Goal: Task Accomplishment & Management: Use online tool/utility

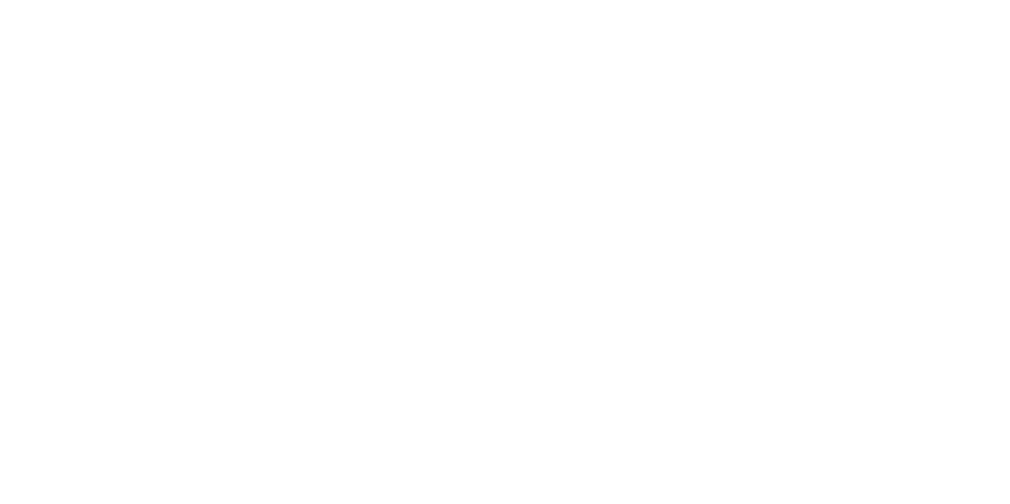
click at [408, 151] on div at bounding box center [505, 252] width 1010 height 504
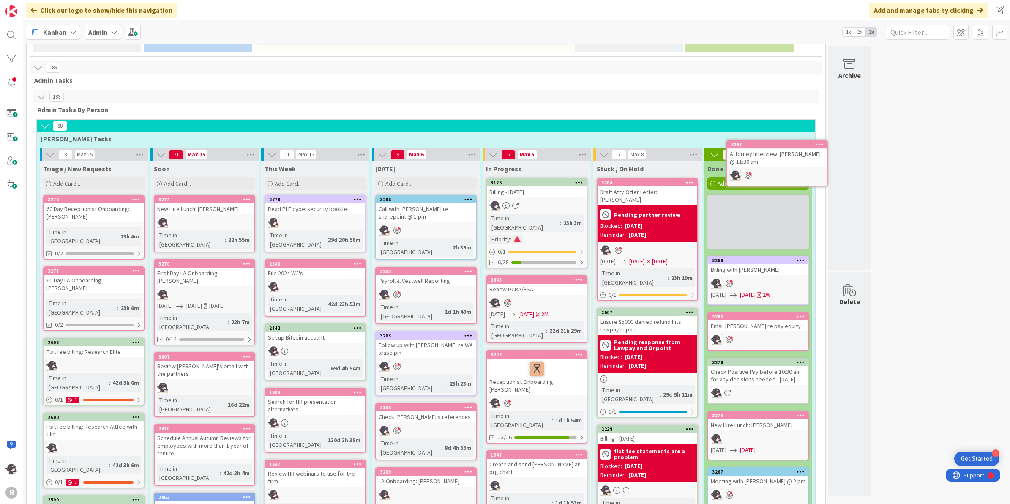
scroll to position [462, 0]
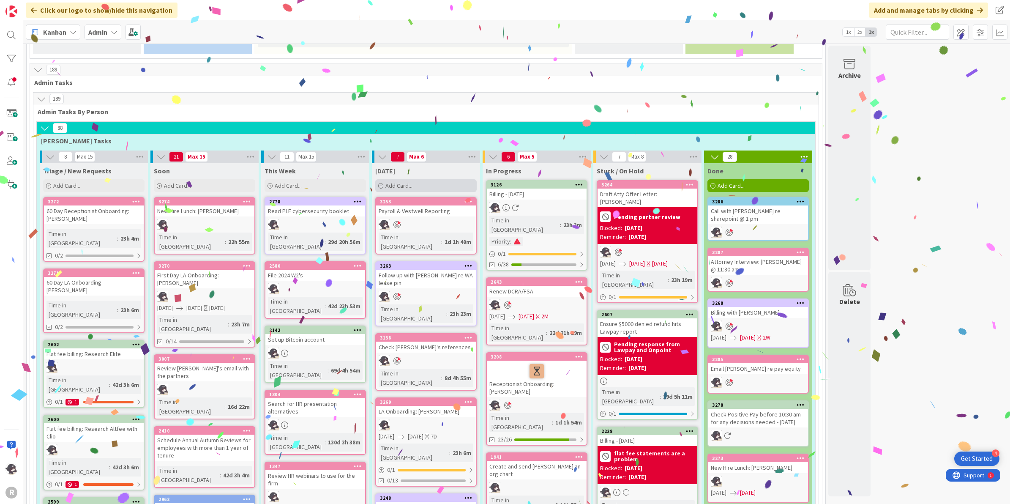
click at [397, 182] on span "Add Card..." at bounding box center [398, 186] width 27 height 8
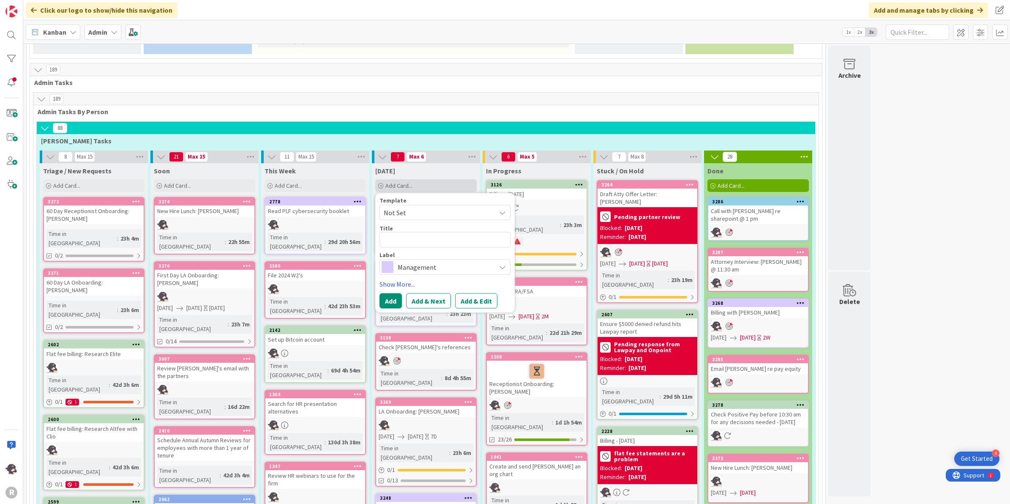
type textarea "x"
type textarea "S"
type textarea "x"
type textarea "Su"
type textarea "x"
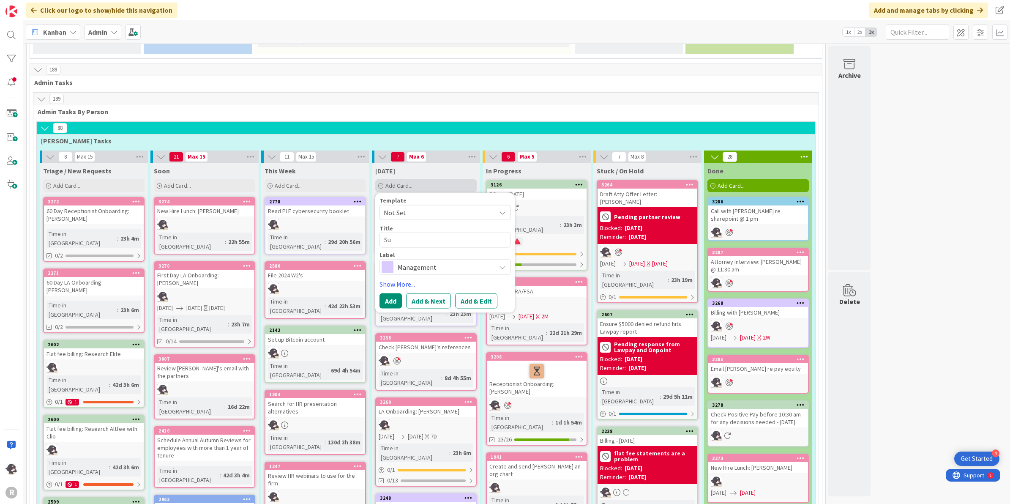
type textarea "Sum"
type textarea "x"
type textarea "Summ"
type textarea "x"
type textarea "Summa"
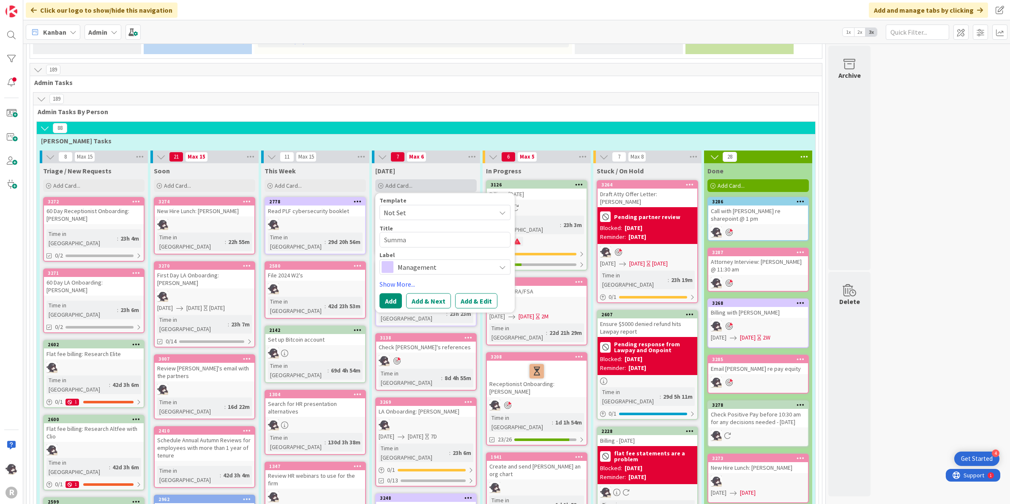
type textarea "x"
type textarea "[PERSON_NAME]"
type textarea "x"
type textarea "Summa"
type textarea "x"
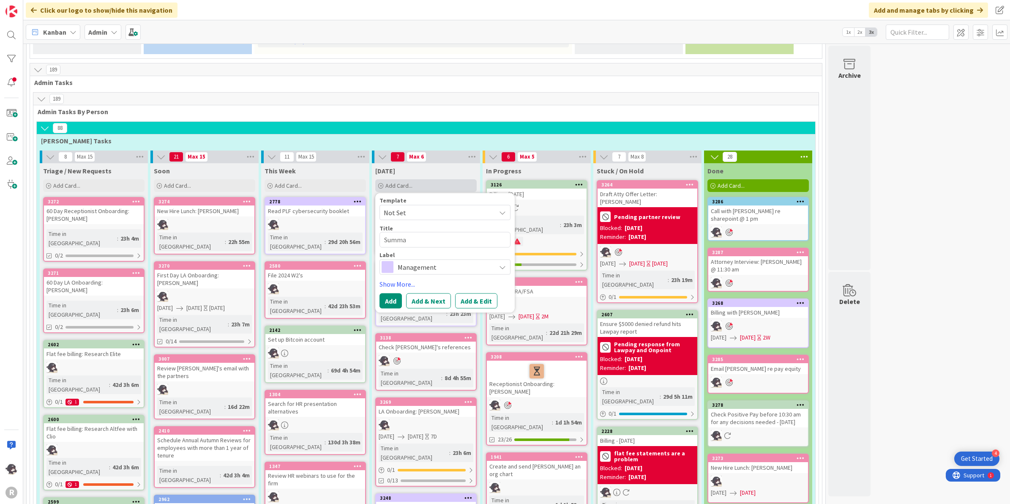
type textarea "Summ"
type textarea "x"
type textarea "Sum"
type textarea "x"
type textarea "Su"
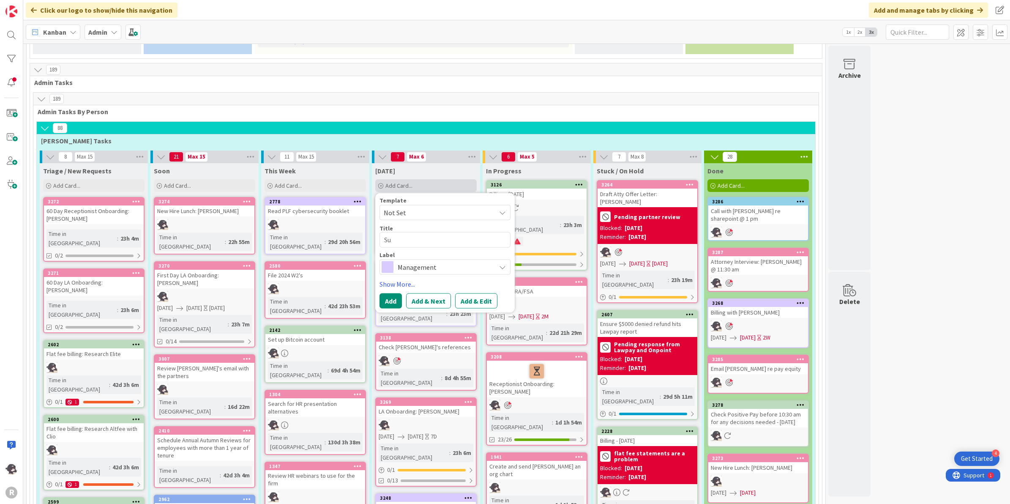
type textarea "x"
type textarea "S"
type textarea "x"
type textarea "E"
type textarea "x"
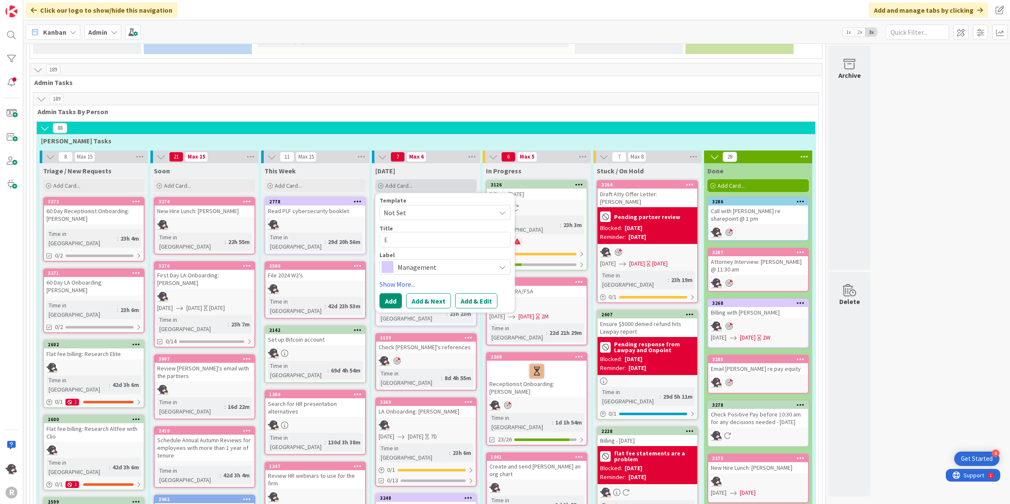
type textarea "Em"
type textarea "x"
type textarea "Ema"
type textarea "x"
type textarea "Emai"
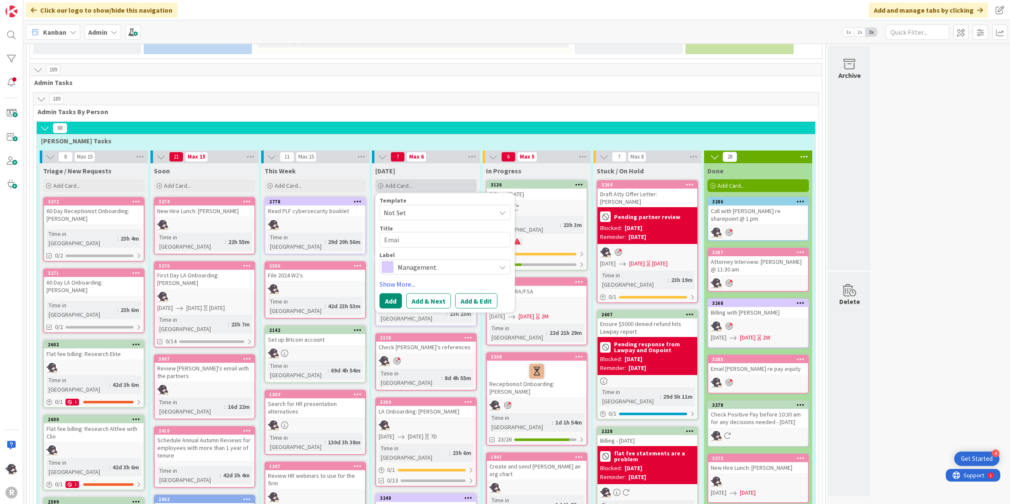
type textarea "x"
type textarea "Email"
type textarea "x"
type textarea "Email N"
type textarea "x"
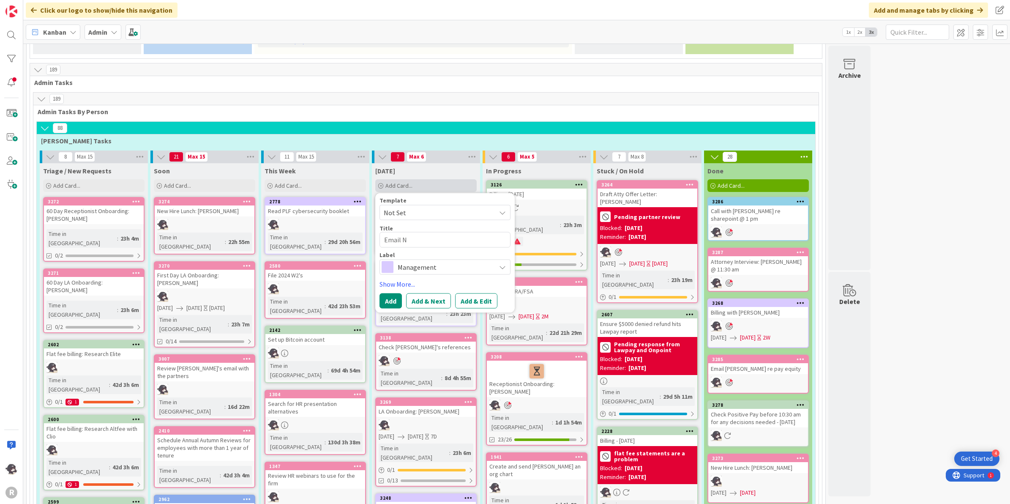
type textarea "Email Ni"
type textarea "x"
type textarea "Email Nic"
type textarea "x"
type textarea "Email Nic"
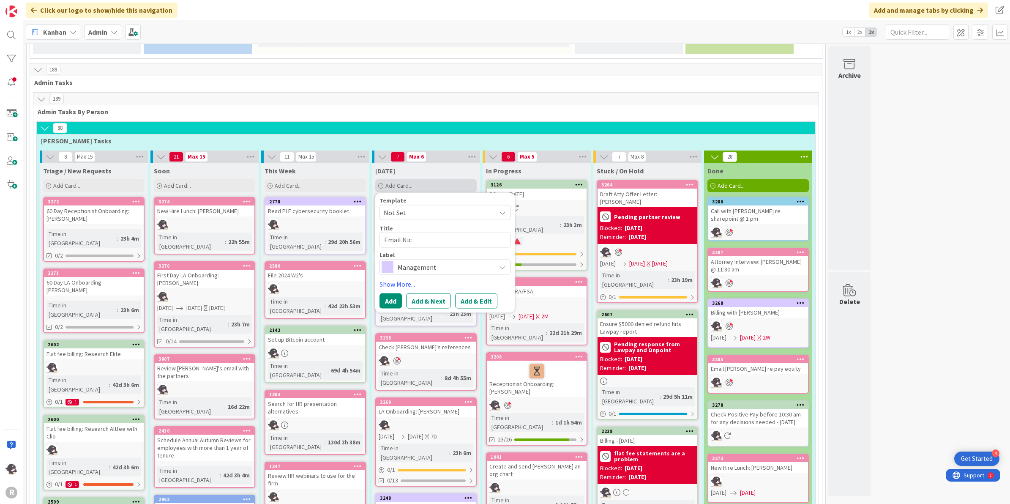
type textarea "x"
type textarea "Email Nic a"
type textarea "x"
type textarea "Email Nic"
type textarea "x"
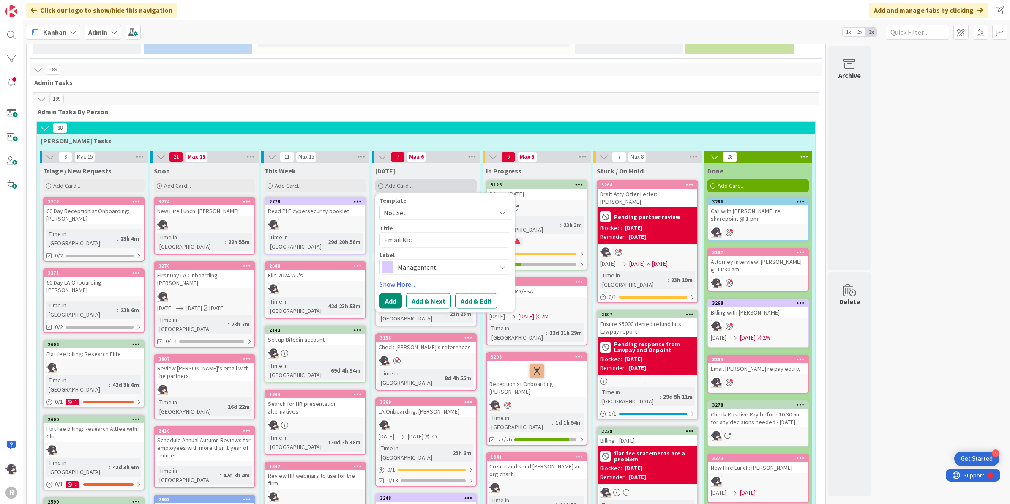
type textarea "Email Nic"
type textarea "x"
type textarea "Email Nic"
type textarea "x"
type textarea "Email Nic T"
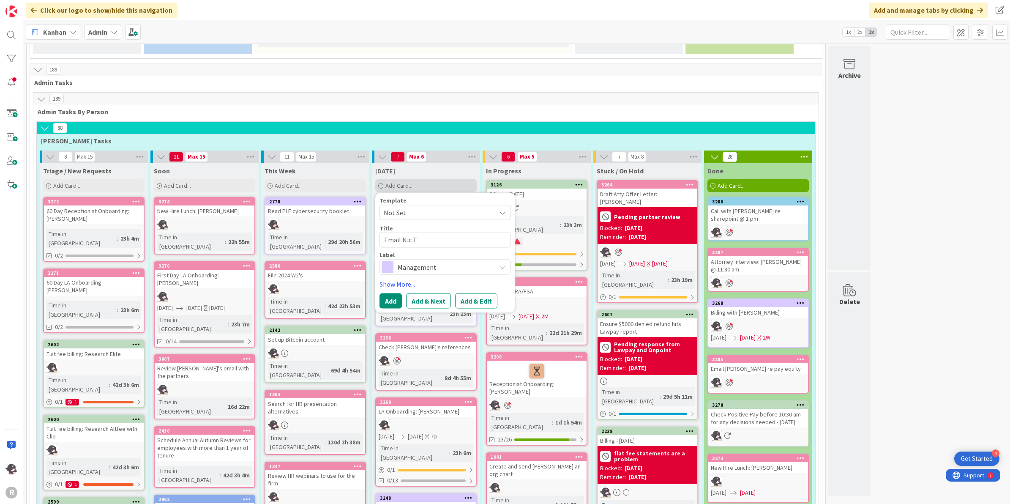
type textarea "x"
type textarea "Email Nic Te"
type textarea "x"
type textarea "Email [PERSON_NAME]"
type textarea "x"
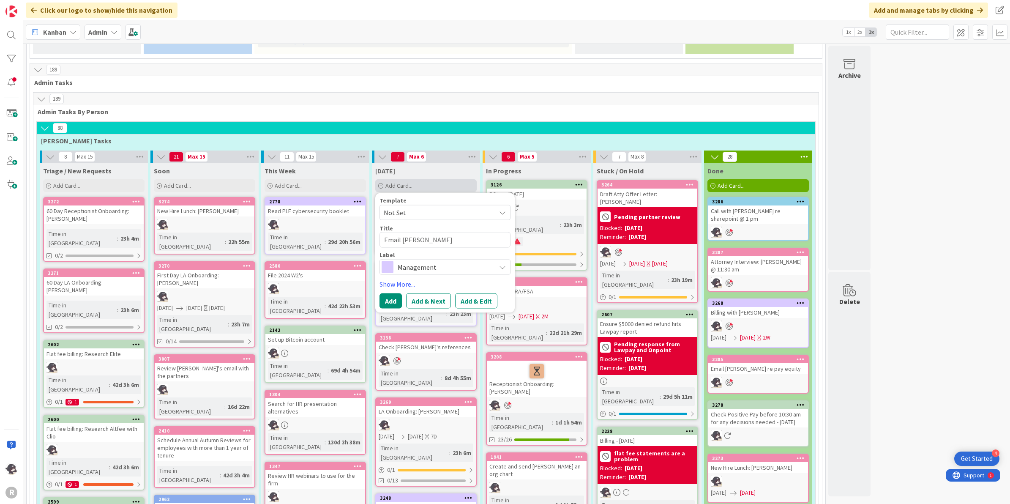
type textarea "Email [PERSON_NAME]"
type textarea "x"
type textarea "Email [PERSON_NAME] a"
type textarea "x"
type textarea "Email [PERSON_NAME] an"
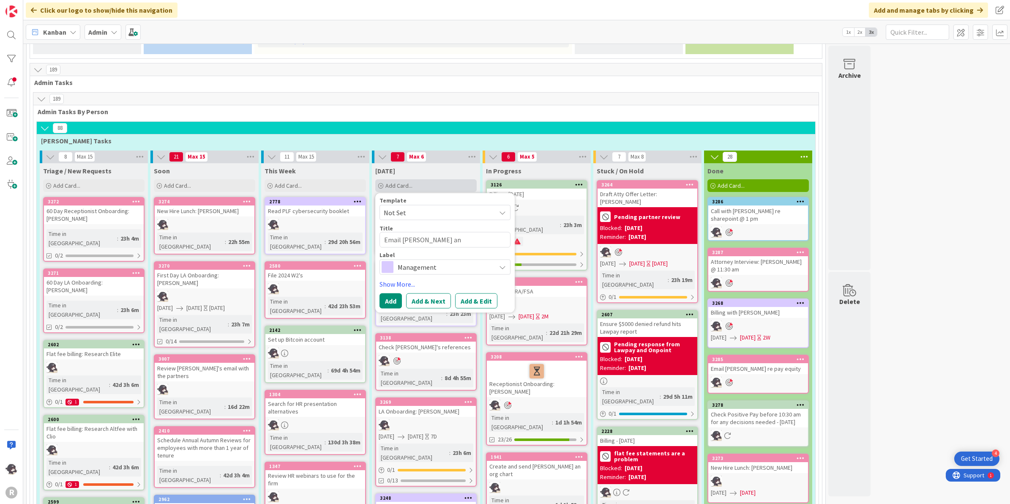
type textarea "x"
type textarea "Email [PERSON_NAME] and"
type textarea "x"
type textarea "Email [PERSON_NAME] and M"
type textarea "x"
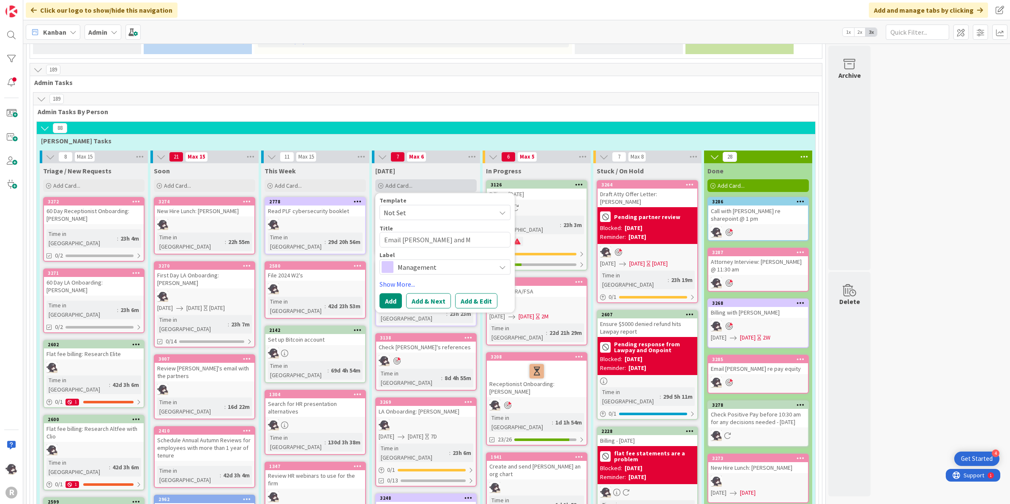
type textarea "Email [PERSON_NAME] and Mi"
type textarea "x"
type textarea "Email [PERSON_NAME] and [PERSON_NAME]"
type textarea "x"
type textarea "Email [PERSON_NAME] and [PERSON_NAME]"
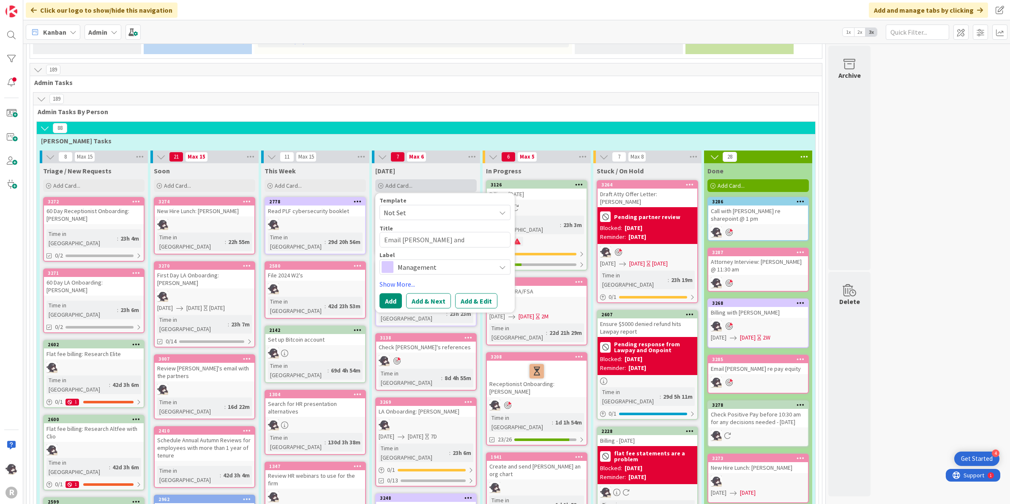
type textarea "x"
type textarea "Email [PERSON_NAME] and [PERSON_NAME]"
type textarea "x"
type textarea "Email [PERSON_NAME] and [PERSON_NAME]"
type textarea "x"
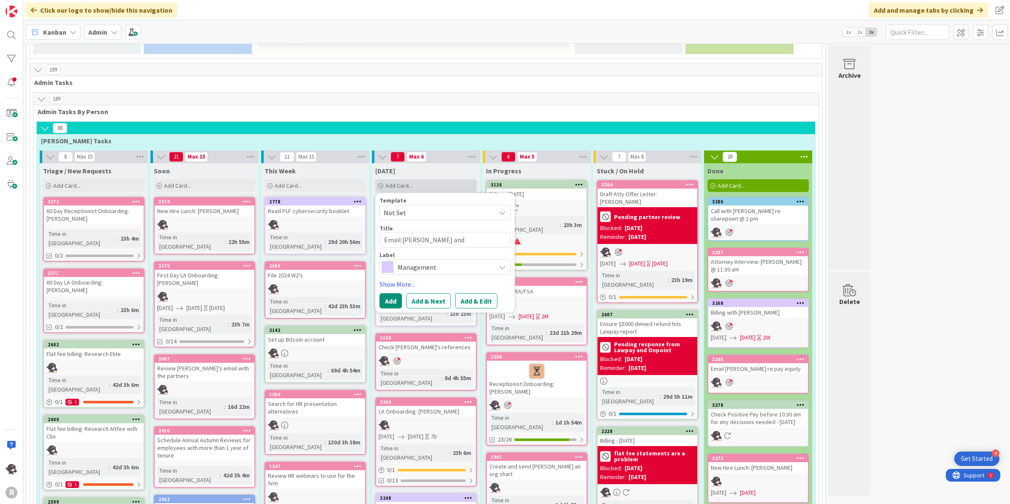
type textarea "Email [PERSON_NAME] and [PERSON_NAME] r"
type textarea "x"
type textarea "Email [PERSON_NAME] and [PERSON_NAME] re"
type textarea "x"
type textarea "Email [PERSON_NAME] and [PERSON_NAME] re"
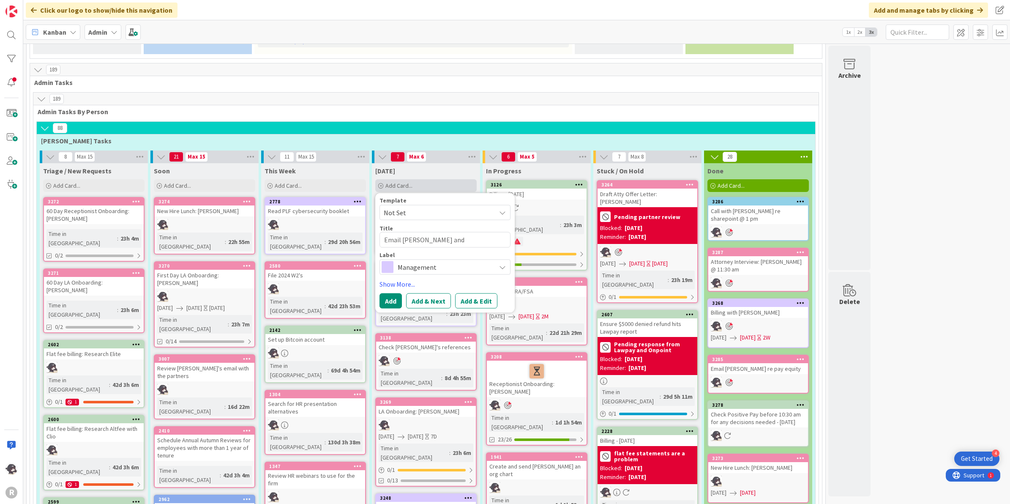
type textarea "x"
type textarea "Email [PERSON_NAME] and [PERSON_NAME] re S"
type textarea "x"
type textarea "Email [PERSON_NAME] and [PERSON_NAME] re Sh"
type textarea "x"
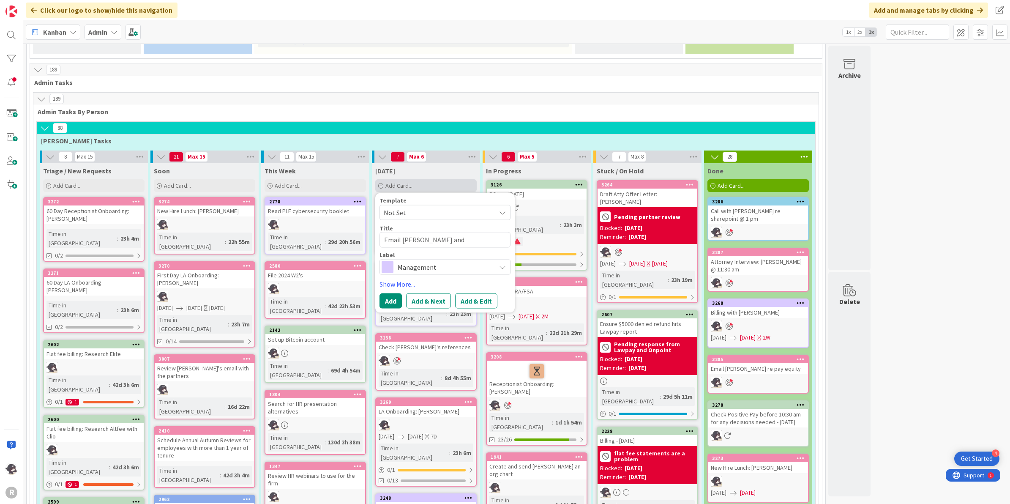
type textarea "Email [PERSON_NAME] and [PERSON_NAME] re Shr"
type textarea "x"
type textarea "Email [PERSON_NAME] and [PERSON_NAME] re Shre"
type textarea "x"
type textarea "Email [PERSON_NAME] and [PERSON_NAME] re Shr"
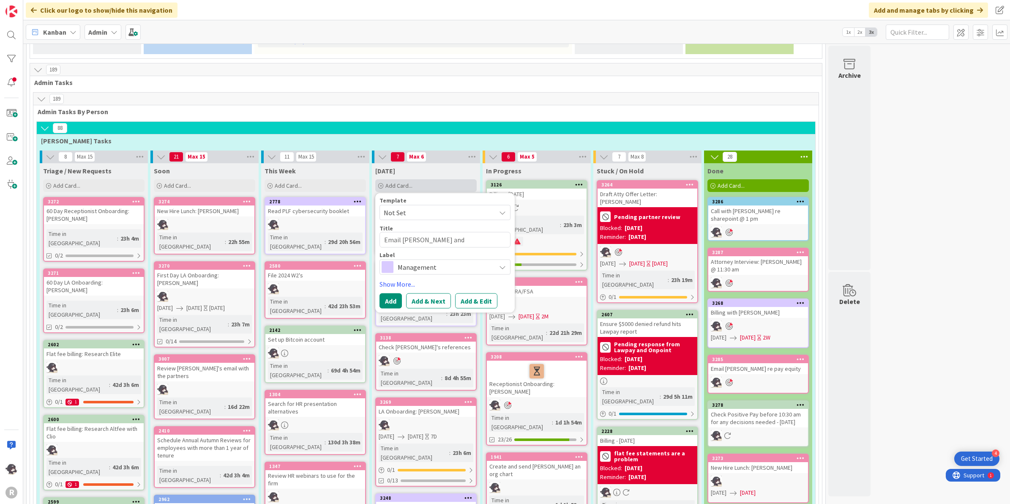
type textarea "x"
type textarea "Email [PERSON_NAME] and [PERSON_NAME] re Sha"
type textarea "x"
type textarea "Email [PERSON_NAME] and [PERSON_NAME] re Shar"
type textarea "x"
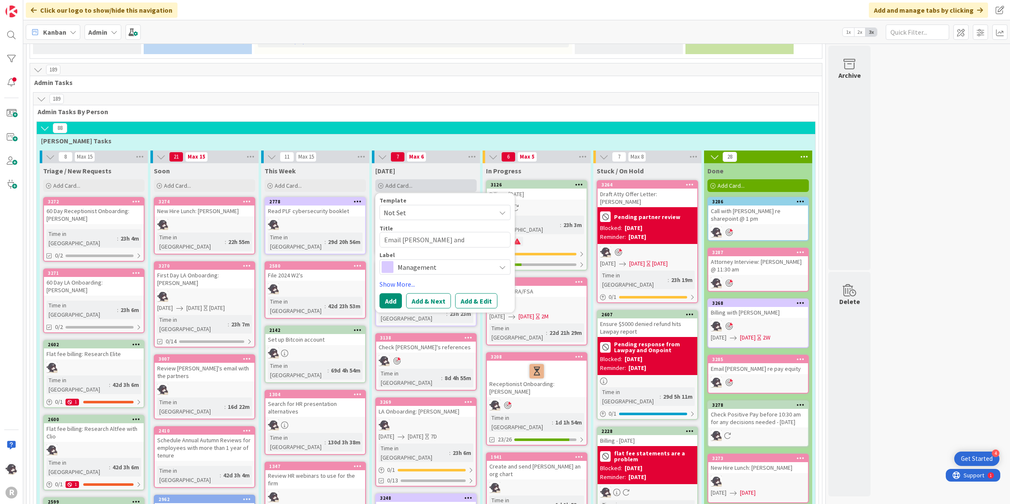
type textarea "Email [PERSON_NAME] and [PERSON_NAME] re Share"
type textarea "x"
type textarea "Email [PERSON_NAME] and [PERSON_NAME] re Sharep"
type textarea "x"
type textarea "Email [PERSON_NAME] and [PERSON_NAME] re [PERSON_NAME]"
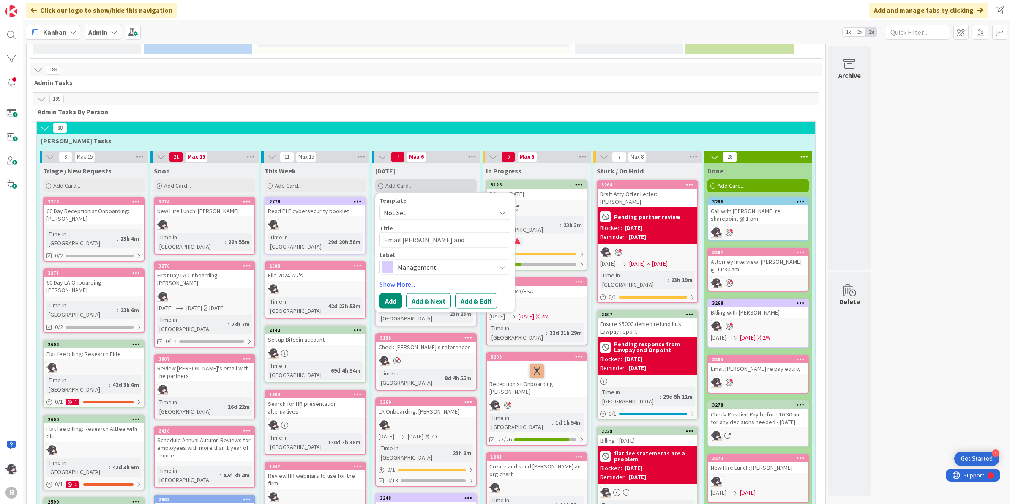
type textarea "x"
type textarea "Email [PERSON_NAME] and [PERSON_NAME] re Sharepoi"
type textarea "x"
type textarea "Email [PERSON_NAME] and [PERSON_NAME] re Sharepoin"
type textarea "x"
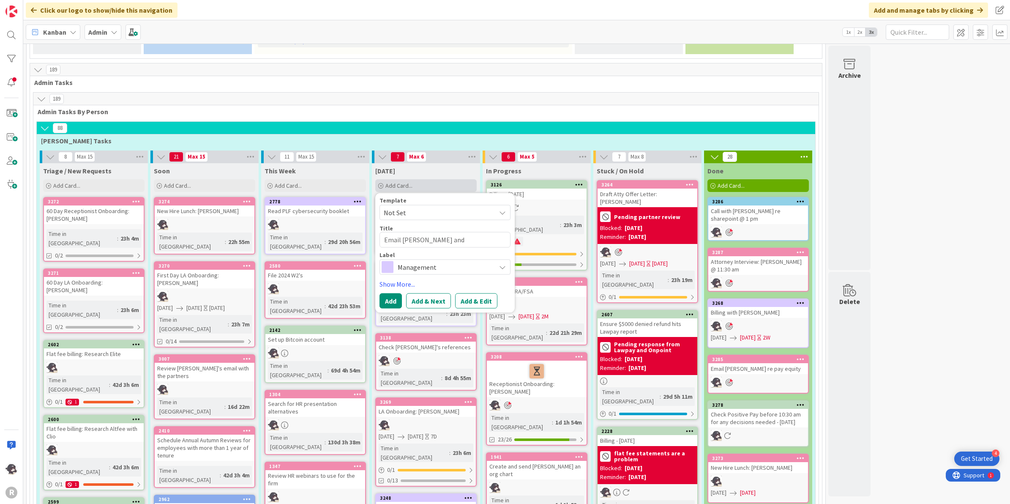
type textarea "Email [PERSON_NAME] and [PERSON_NAME] re Sharepoint"
type textarea "x"
type textarea "Email [PERSON_NAME] and [PERSON_NAME] re Sharepoint"
type textarea "x"
type textarea "Email [PERSON_NAME] and [PERSON_NAME] re Sharepoint a"
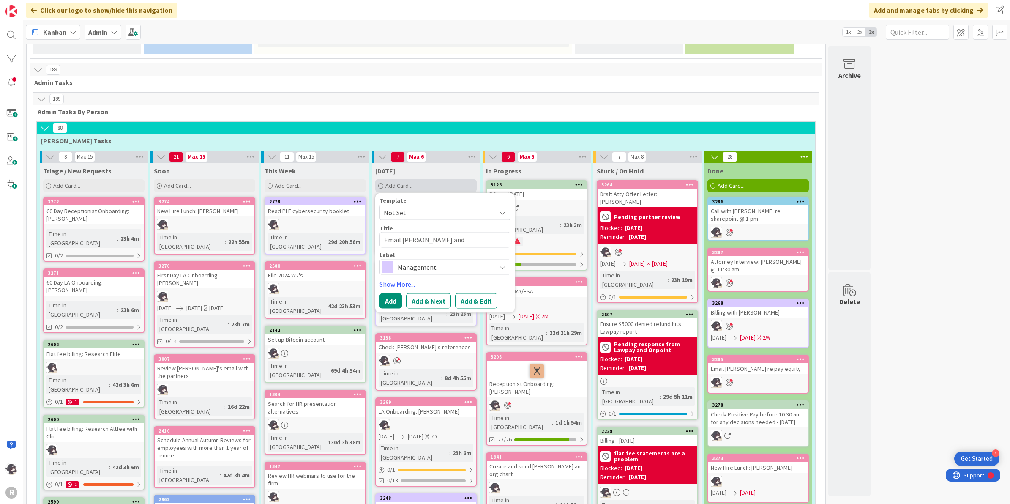
type textarea "x"
type textarea "Email [PERSON_NAME] and [PERSON_NAME] re Sharepoint an"
type textarea "x"
type textarea "Email [PERSON_NAME] and [PERSON_NAME] re [PERSON_NAME] and"
type textarea "x"
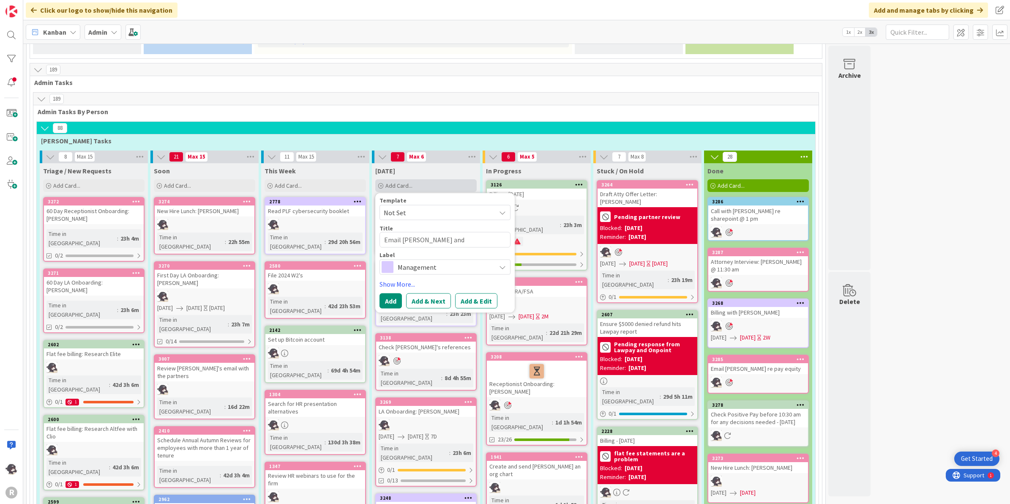
type textarea "Email [PERSON_NAME] and [PERSON_NAME] re [PERSON_NAME] and"
type textarea "x"
type textarea "Email [PERSON_NAME] and [PERSON_NAME] re [PERSON_NAME] and P"
type textarea "x"
type textarea "Email [PERSON_NAME] and [PERSON_NAME] re Sharepoint and Pl"
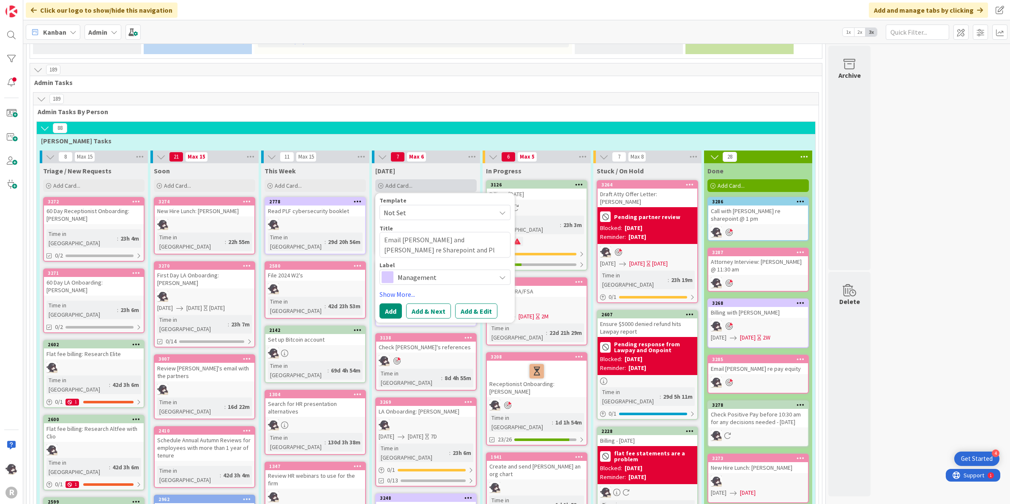
type textarea "x"
type textarea "Email [PERSON_NAME] and [PERSON_NAME] re Sharepoint and Pla"
type textarea "x"
type textarea "Email [PERSON_NAME] and [PERSON_NAME] re [PERSON_NAME] and Plau"
type textarea "x"
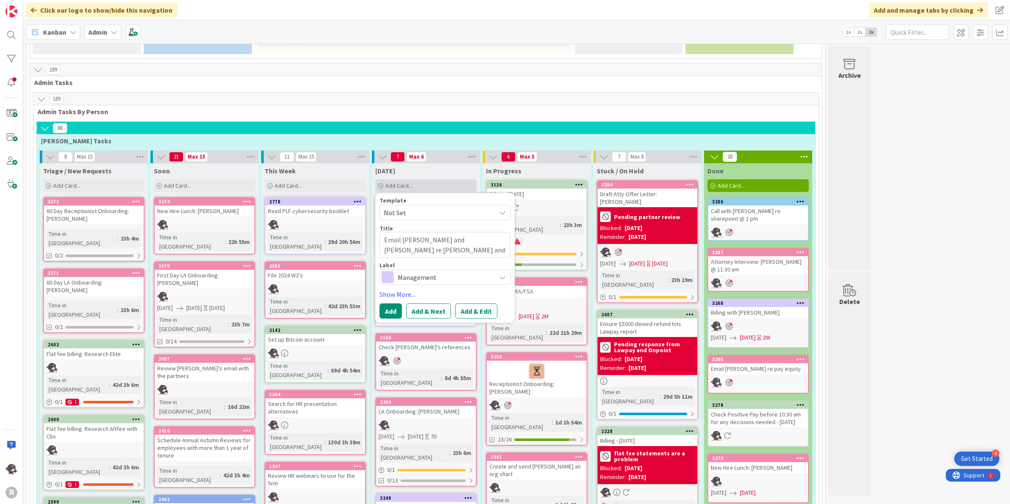
type textarea "Email [PERSON_NAME] and [PERSON_NAME] re [PERSON_NAME] and [PERSON_NAME]"
type textarea "x"
type textarea "Email [PERSON_NAME] and [PERSON_NAME] re [PERSON_NAME] and [PERSON_NAME]"
type textarea "x"
type textarea "Email [PERSON_NAME] and [PERSON_NAME] re [PERSON_NAME] and [PERSON_NAME] m"
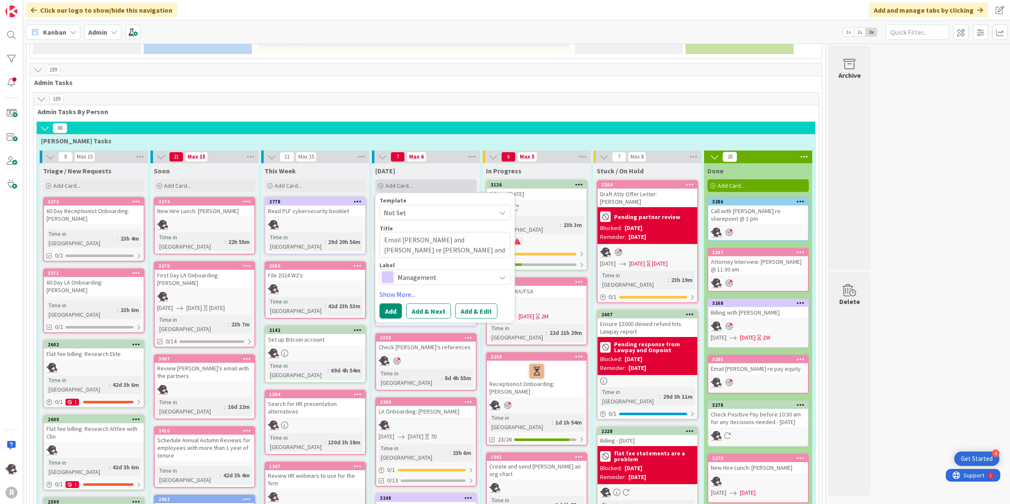
type textarea "x"
type textarea "Email [PERSON_NAME] and [PERSON_NAME] re [PERSON_NAME] and [PERSON_NAME] ma"
type textarea "x"
type textarea "Email [PERSON_NAME] and [PERSON_NAME] re [PERSON_NAME] and [PERSON_NAME] m"
type textarea "x"
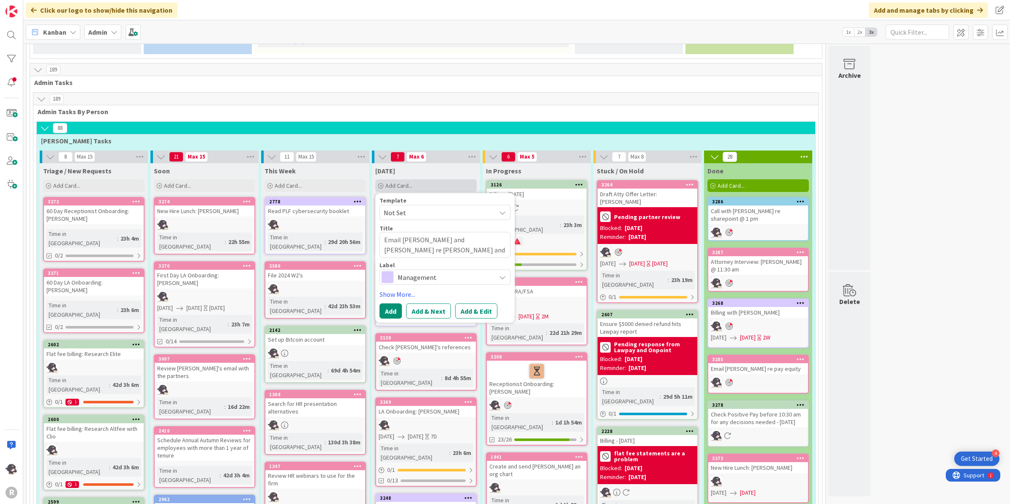
type textarea "Email [PERSON_NAME] and [PERSON_NAME] re [PERSON_NAME] and [PERSON_NAME]"
type textarea "x"
type textarea "Email [PERSON_NAME] and [PERSON_NAME] re Sharepoint and [PERSON_NAME] d"
type textarea "x"
type textarea "Email [PERSON_NAME] and [PERSON_NAME] re [PERSON_NAME] and [PERSON_NAME] da"
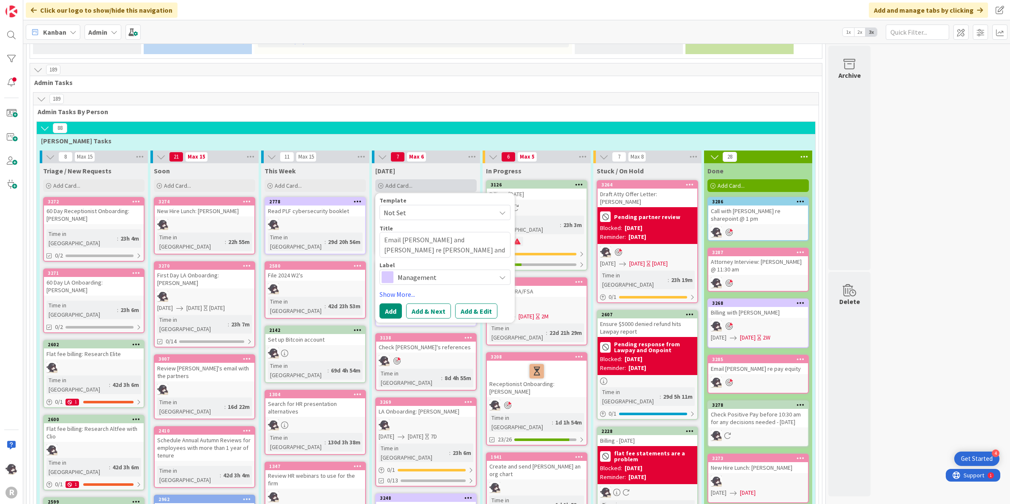
type textarea "x"
type textarea "Email [PERSON_NAME] and [PERSON_NAME] re Sharepoint and [PERSON_NAME] dat"
type textarea "x"
type textarea "Email [PERSON_NAME] and [PERSON_NAME] re [PERSON_NAME] and [PERSON_NAME] data"
type textarea "x"
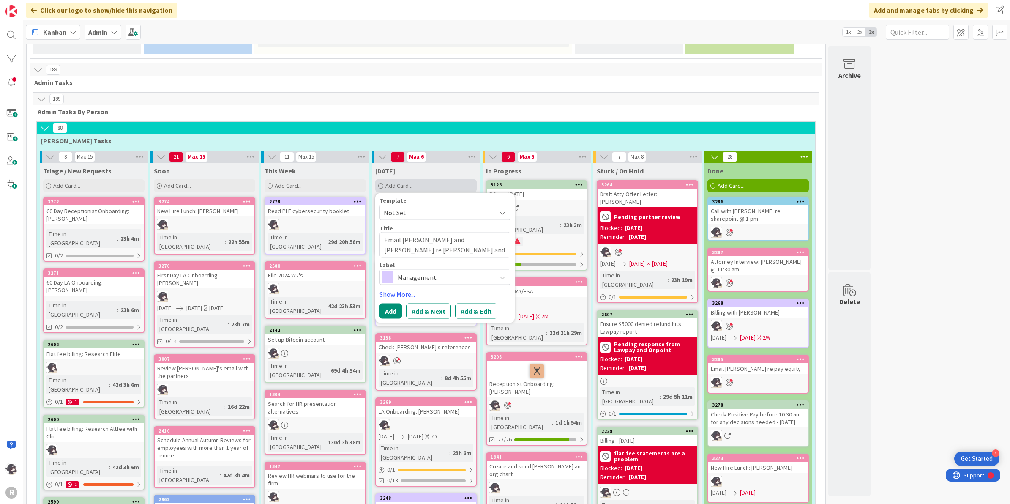
type textarea "Email [PERSON_NAME] and [PERSON_NAME] re Sharepoint and [PERSON_NAME] data m"
type textarea "x"
type textarea "Email [PERSON_NAME] and [PERSON_NAME] re Sharepoint and [PERSON_NAME] data ma"
type textarea "x"
type textarea "Email [PERSON_NAME] and [PERSON_NAME] re Sharepoint and [PERSON_NAME] data man"
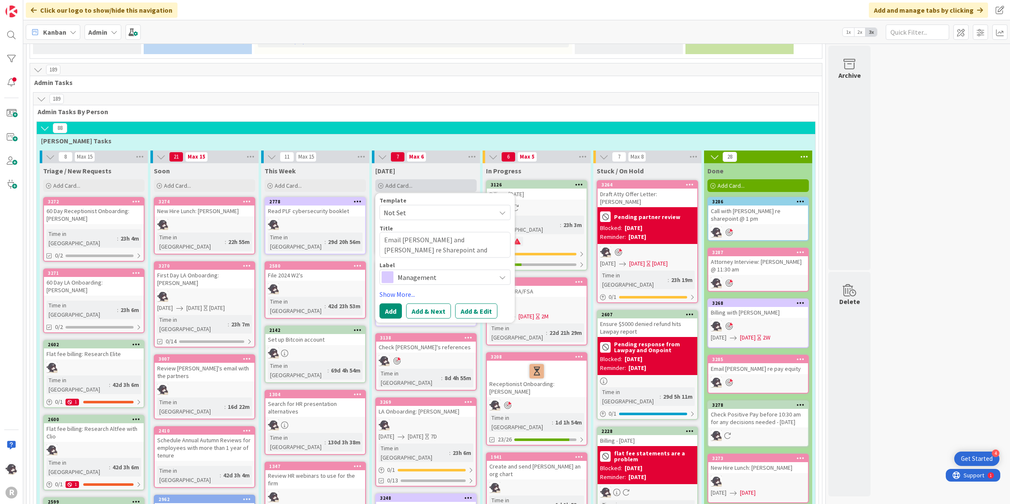
type textarea "x"
type textarea "Email [PERSON_NAME] and [PERSON_NAME] re Sharepoint and [PERSON_NAME] data mana"
type textarea "x"
type textarea "Email [PERSON_NAME] and [PERSON_NAME] re Sharepoint and [PERSON_NAME] data mana…"
type textarea "x"
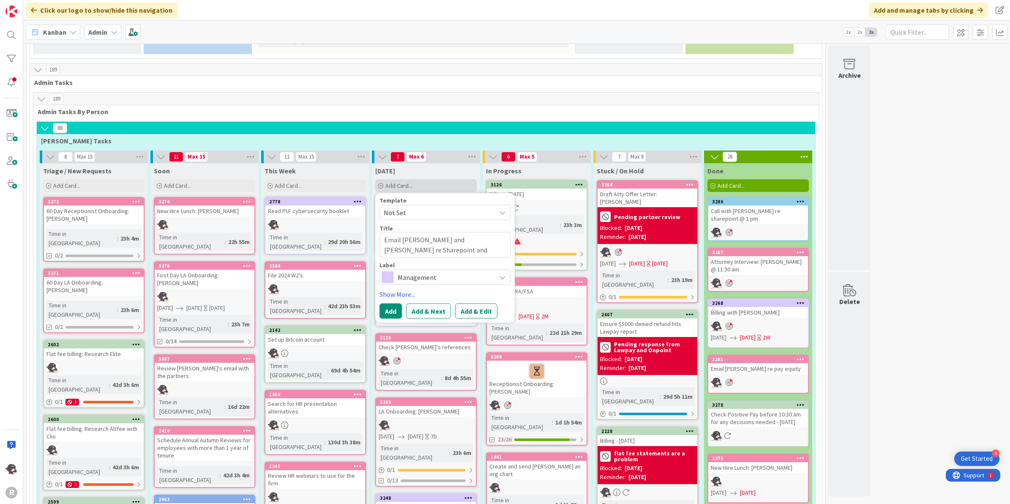
type textarea "Email [PERSON_NAME] and [PERSON_NAME] re Sharepoint and [PERSON_NAME] data mana…"
type textarea "x"
type textarea "Email [PERSON_NAME] and [PERSON_NAME] re Sharepoint and [PERSON_NAME] data mana…"
type textarea "x"
type textarea "Email [PERSON_NAME] and [PERSON_NAME] re Sharepoint and [PERSON_NAME] data mana…"
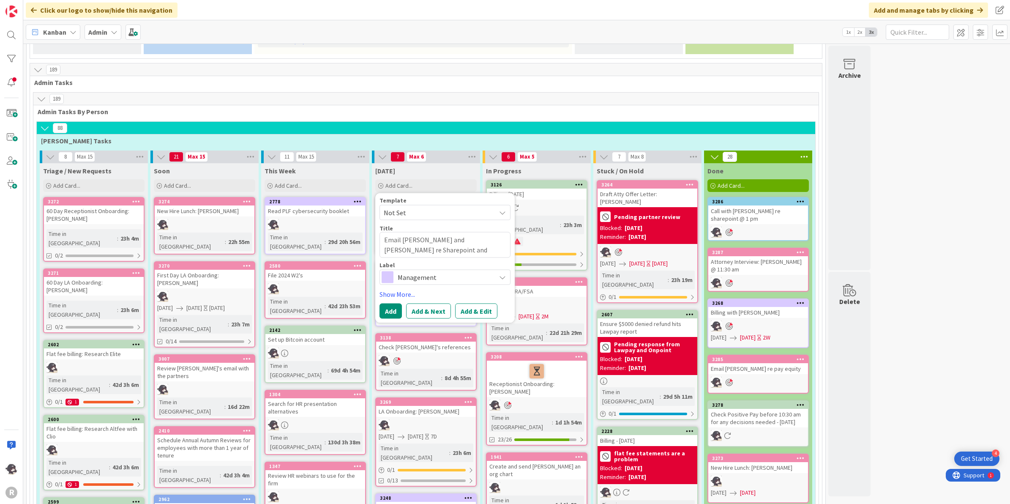
click at [421, 271] on span "Management" at bounding box center [445, 277] width 94 height 12
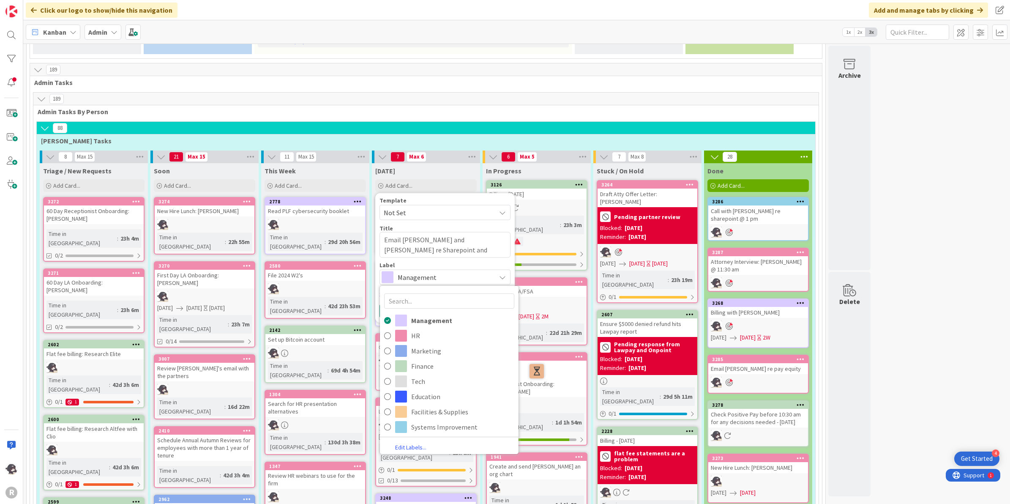
click at [449, 271] on span "Management" at bounding box center [445, 277] width 94 height 12
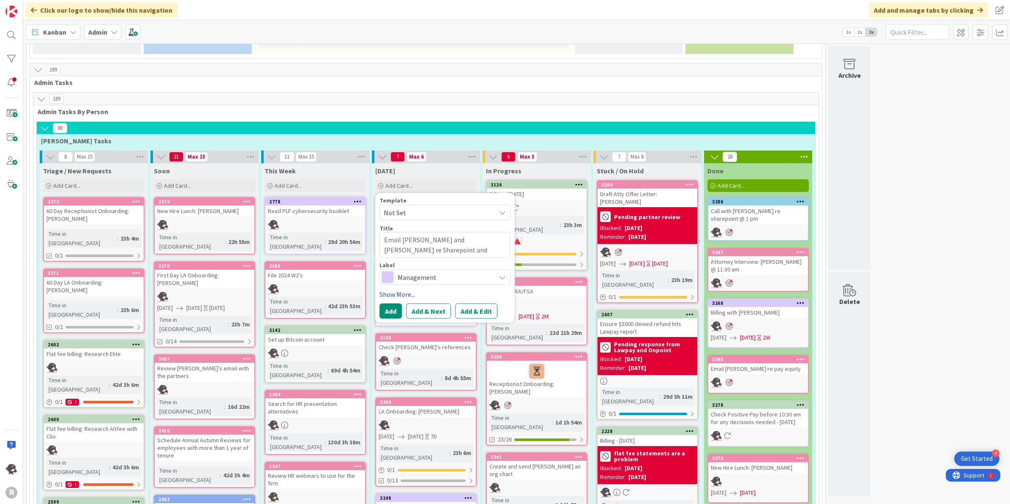
click at [398, 289] on link "Show More..." at bounding box center [444, 294] width 131 height 10
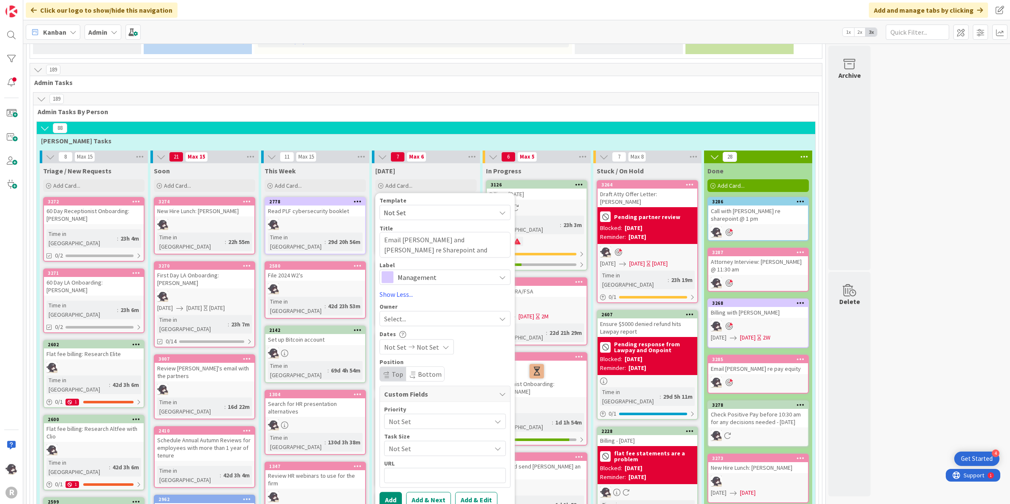
click at [400, 313] on span "Select..." at bounding box center [395, 318] width 22 height 10
click at [439, 367] on span "[PERSON_NAME]" at bounding box center [432, 373] width 41 height 13
click at [398, 491] on button "Add" at bounding box center [390, 498] width 22 height 15
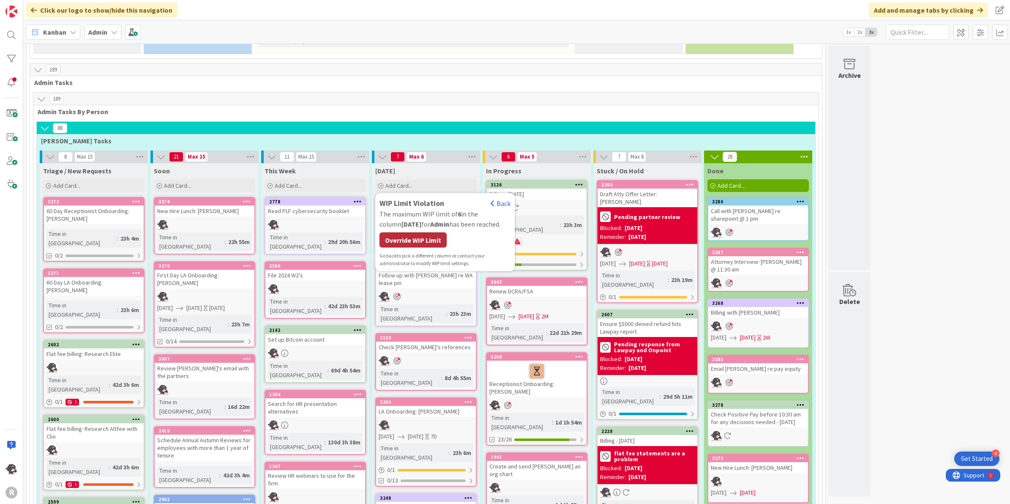
click at [431, 232] on div "Override WIP Limit" at bounding box center [412, 239] width 67 height 15
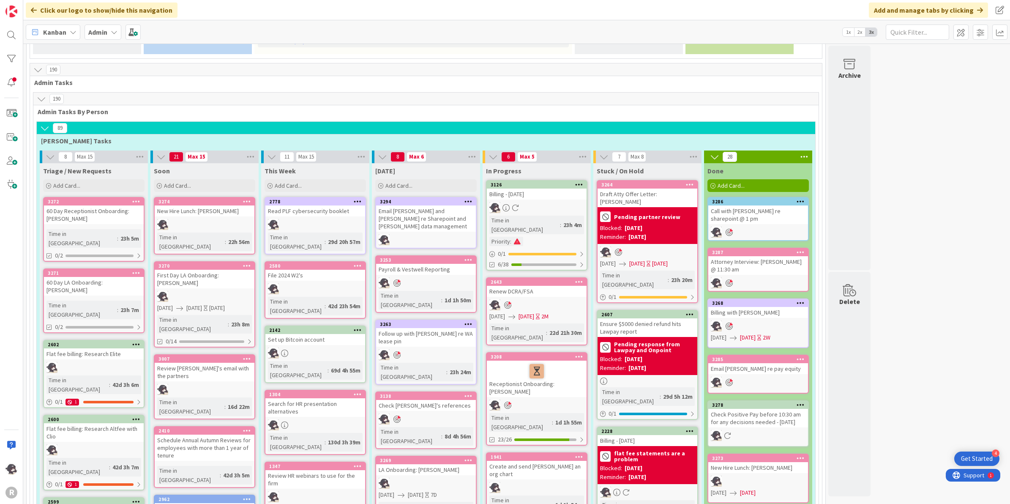
click at [470, 198] on icon at bounding box center [468, 201] width 8 height 6
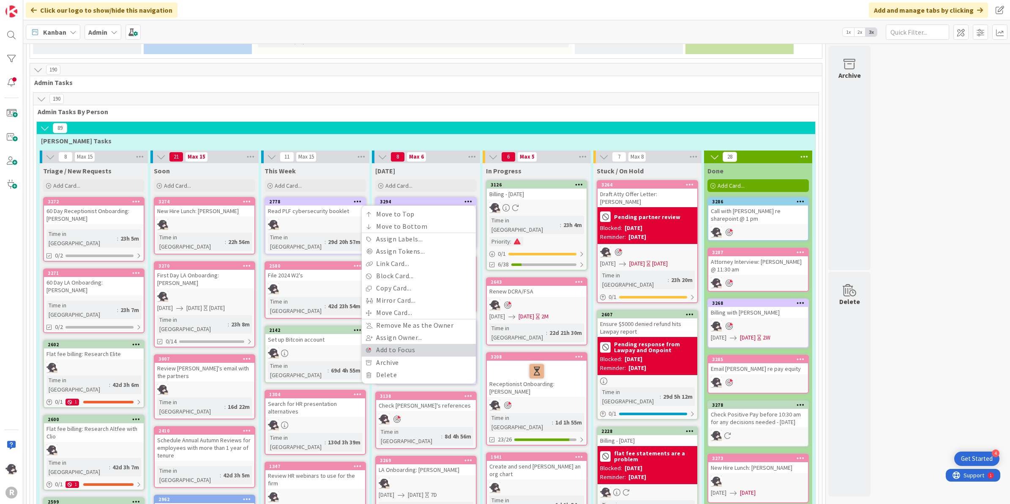
click at [394, 344] on link "Add to Focus" at bounding box center [419, 350] width 114 height 12
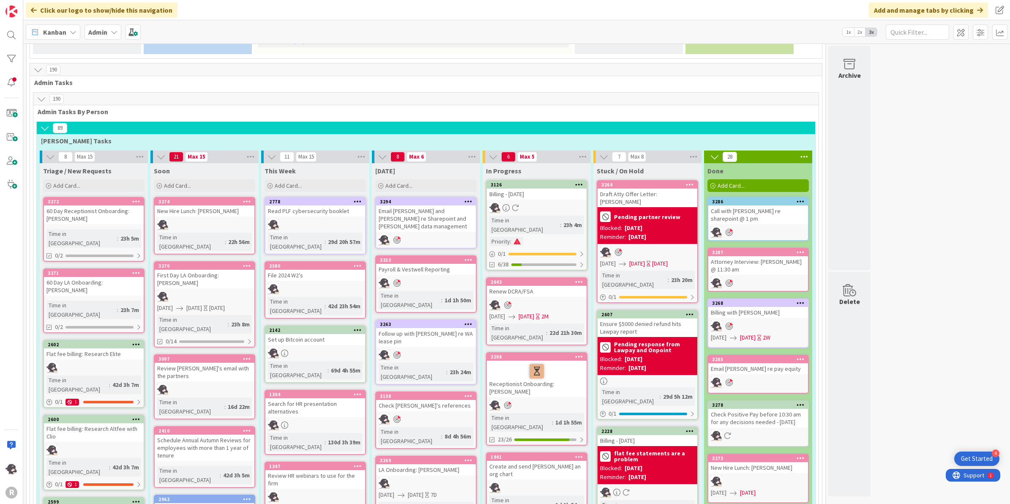
scroll to position [515, 0]
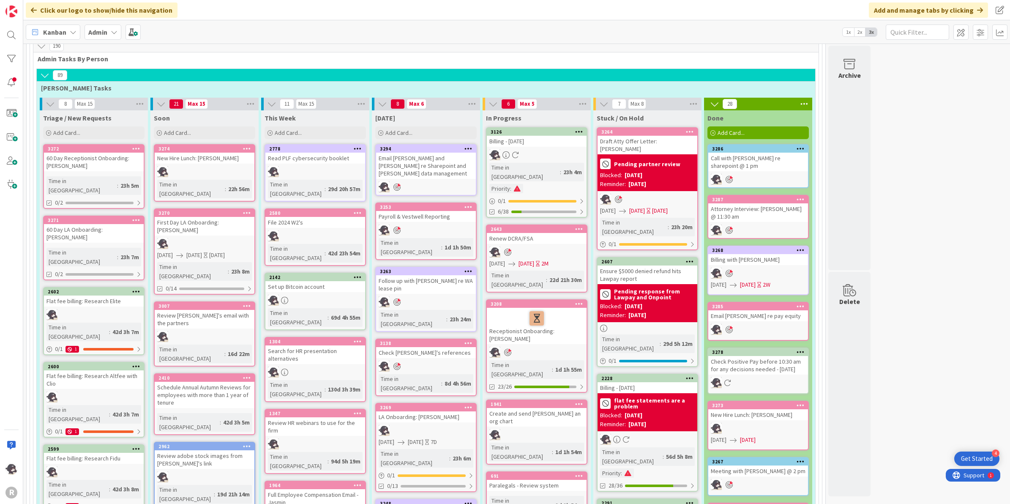
click at [471, 340] on icon at bounding box center [468, 343] width 8 height 6
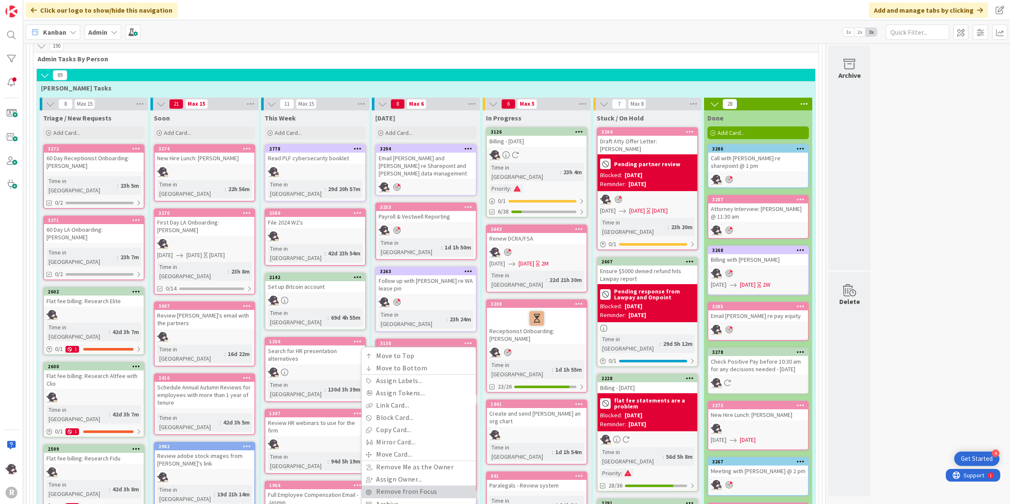
click at [398, 485] on link "Remove from Focus" at bounding box center [419, 491] width 114 height 12
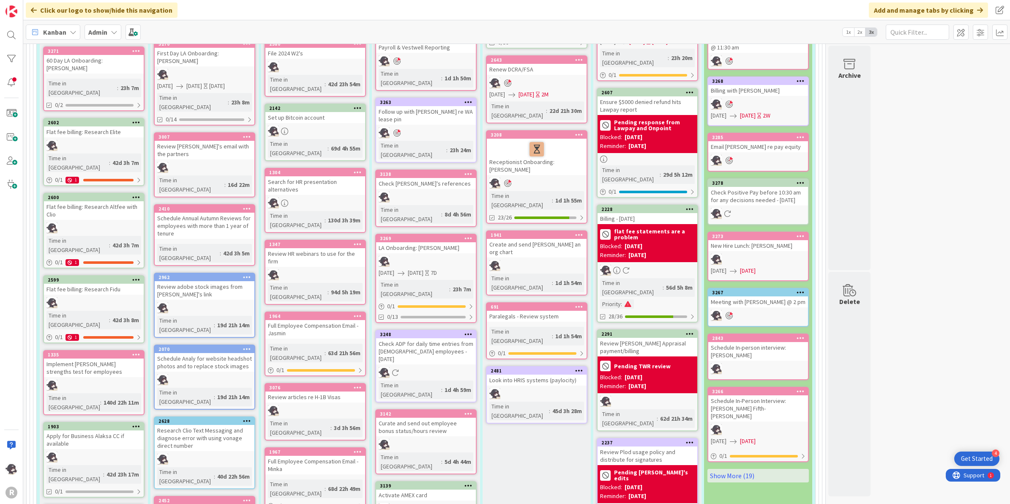
scroll to position [620, 0]
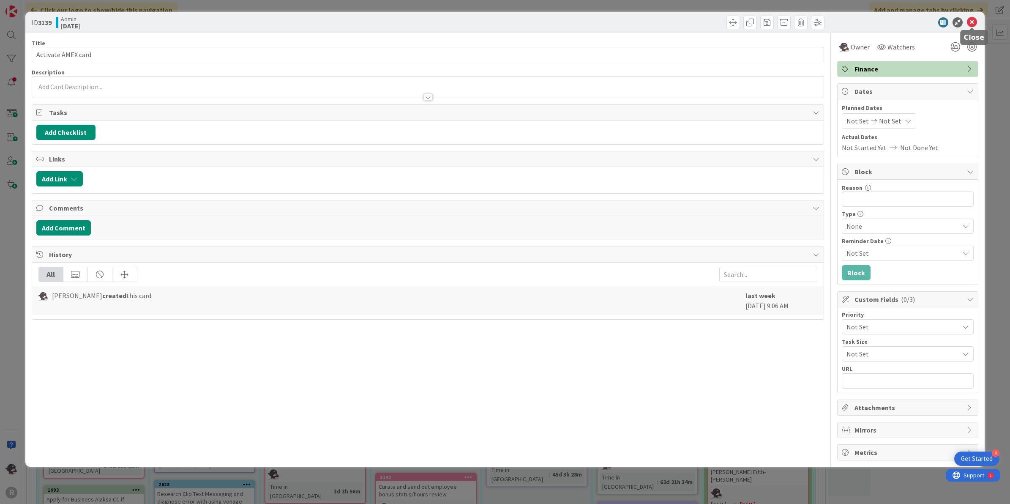
click at [976, 22] on icon at bounding box center [972, 22] width 10 height 10
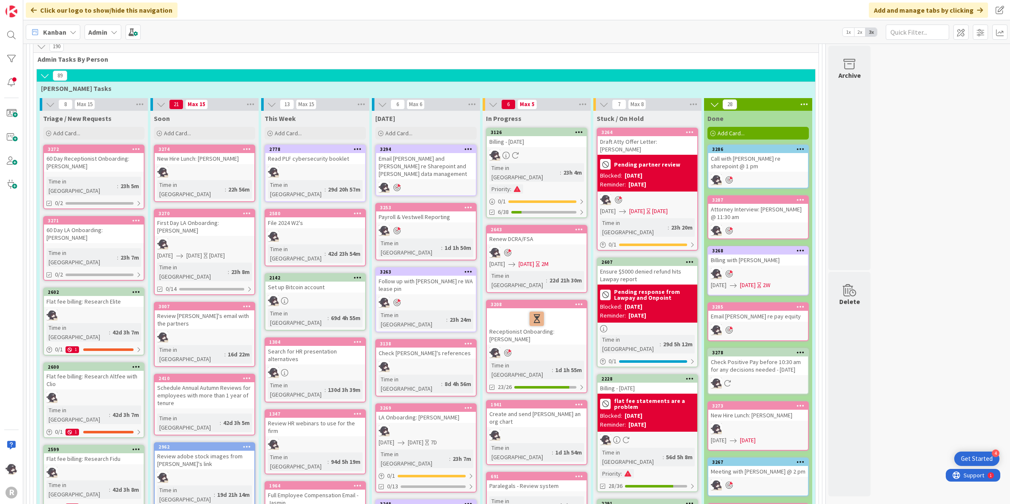
scroll to position [462, 0]
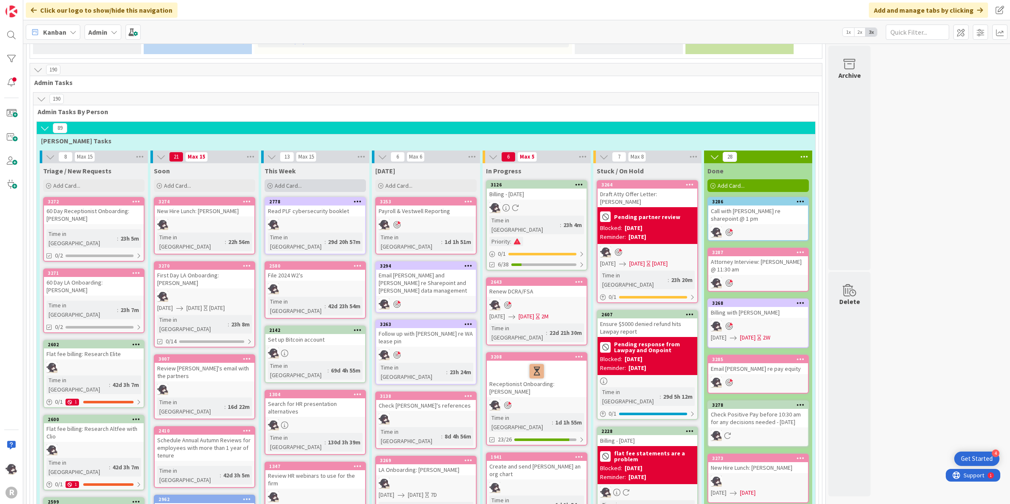
click at [281, 182] on span "Add Card..." at bounding box center [288, 186] width 27 height 8
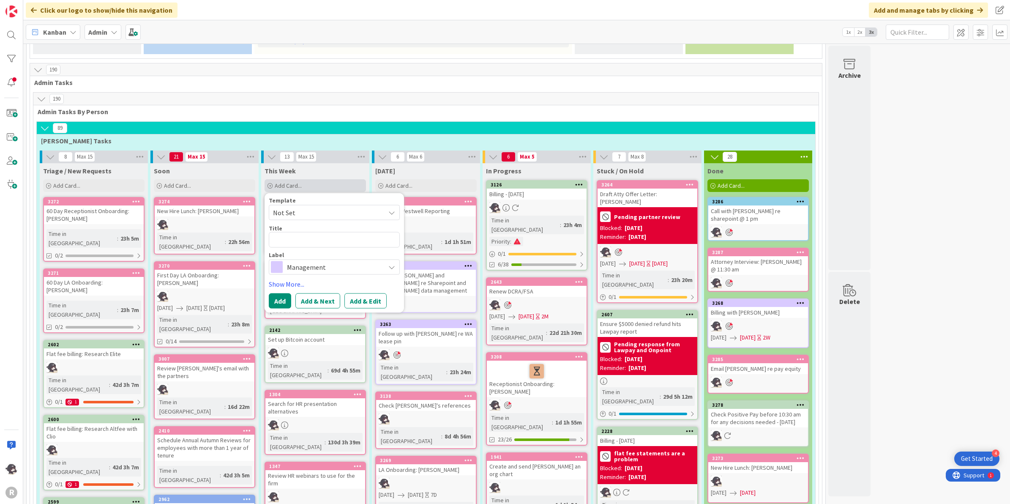
type textarea "x"
type textarea "S"
type textarea "x"
type textarea "Se"
type textarea "x"
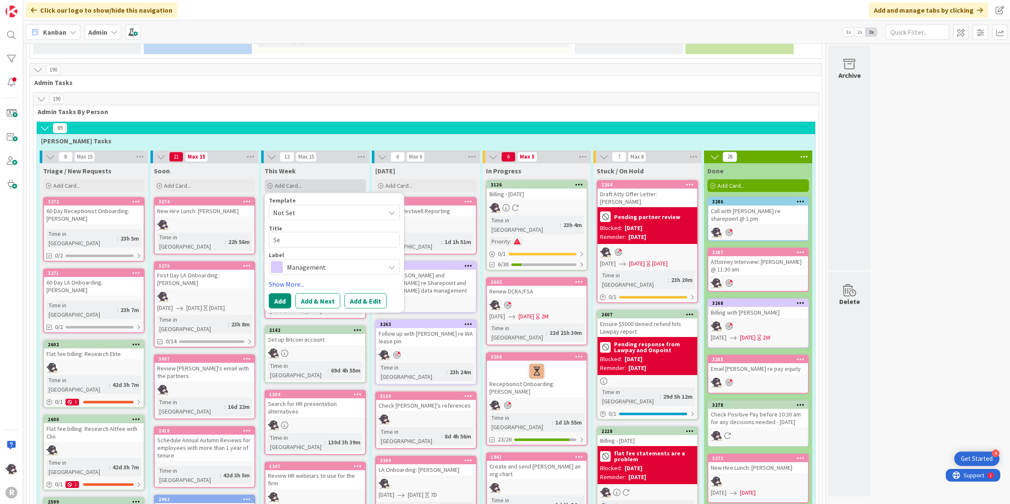
type textarea "Set"
type textarea "x"
type textarea "Set"
type textarea "x"
type textarea "Set u"
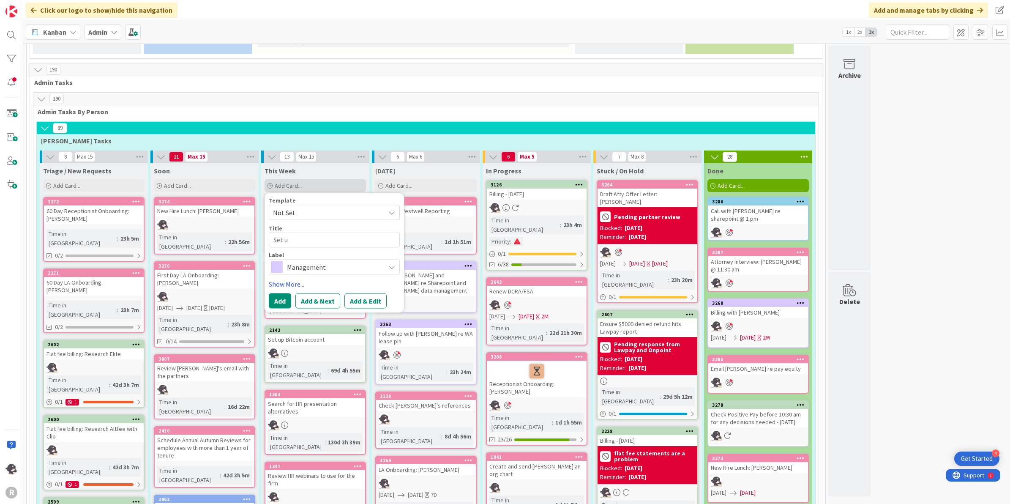
type textarea "x"
type textarea "Set up"
type textarea "x"
type textarea "Set up"
type textarea "x"
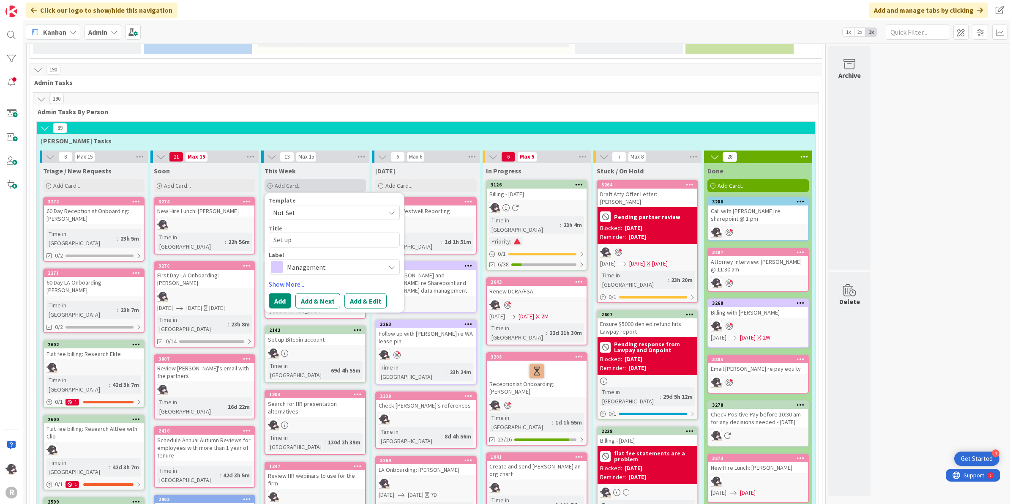
type textarea "Set up"
type textarea "x"
type textarea "Set u"
type textarea "x"
type textarea "Set"
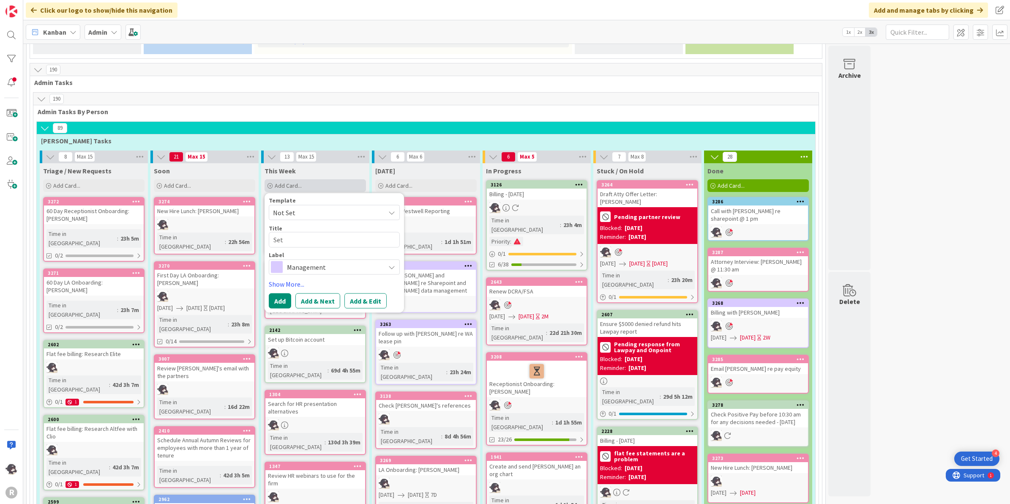
type textarea "x"
type textarea "Set"
type textarea "x"
type textarea "Se"
type textarea "x"
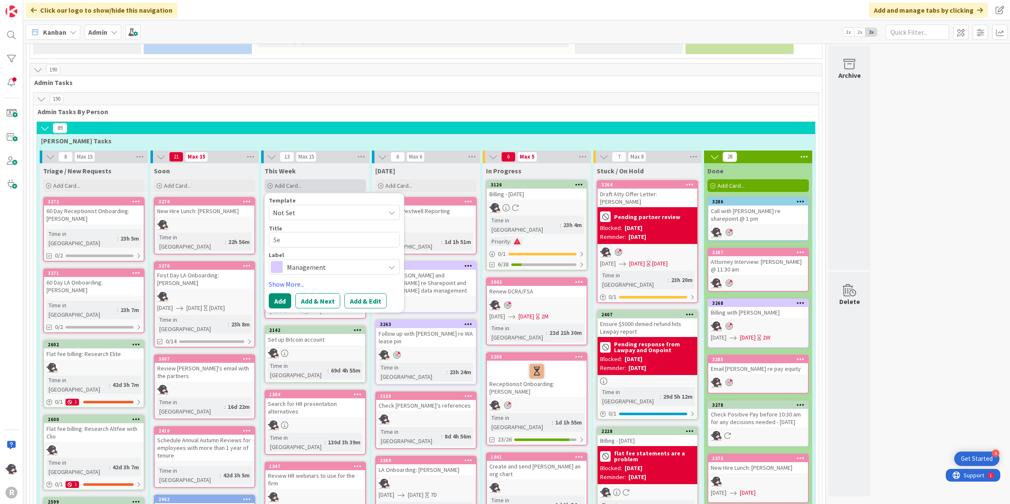
type textarea "S"
click at [282, 182] on span "Add Card..." at bounding box center [288, 186] width 27 height 8
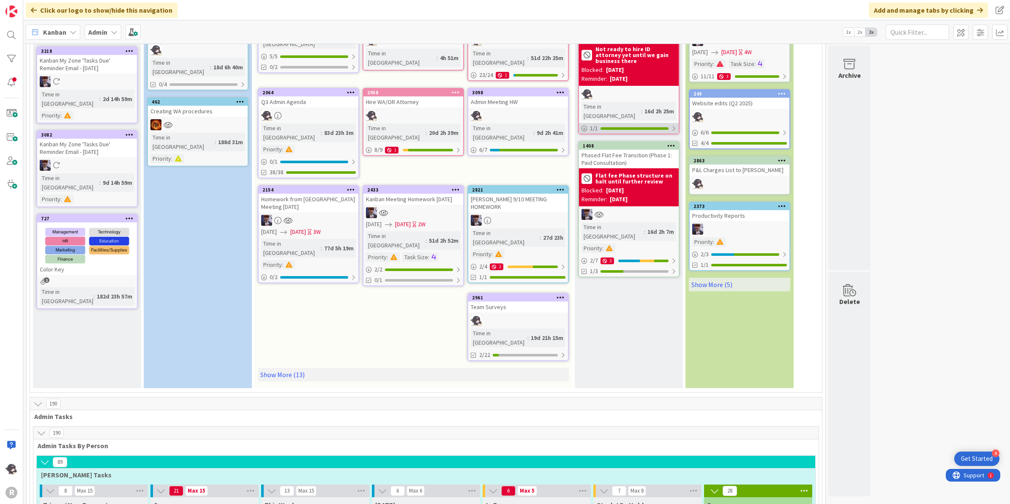
scroll to position [39, 0]
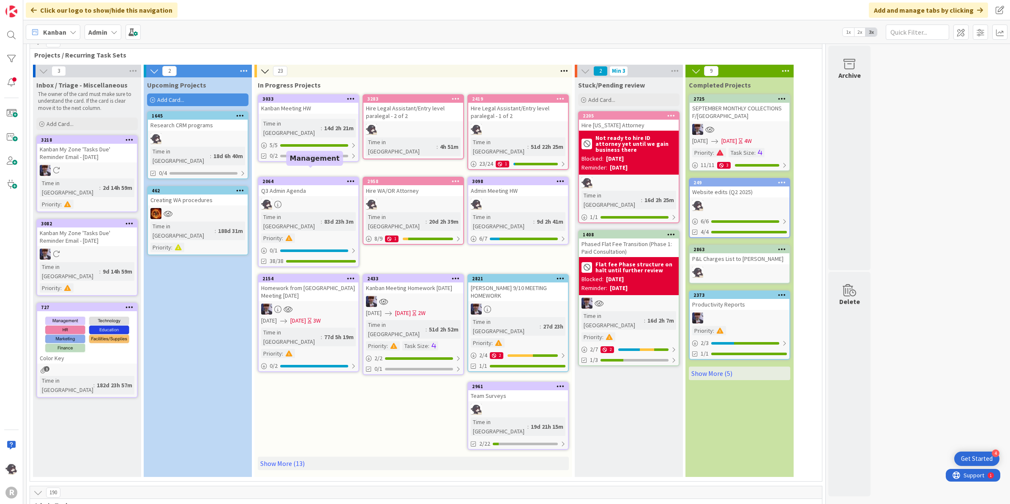
click at [284, 178] on div "2064" at bounding box center [310, 181] width 96 height 6
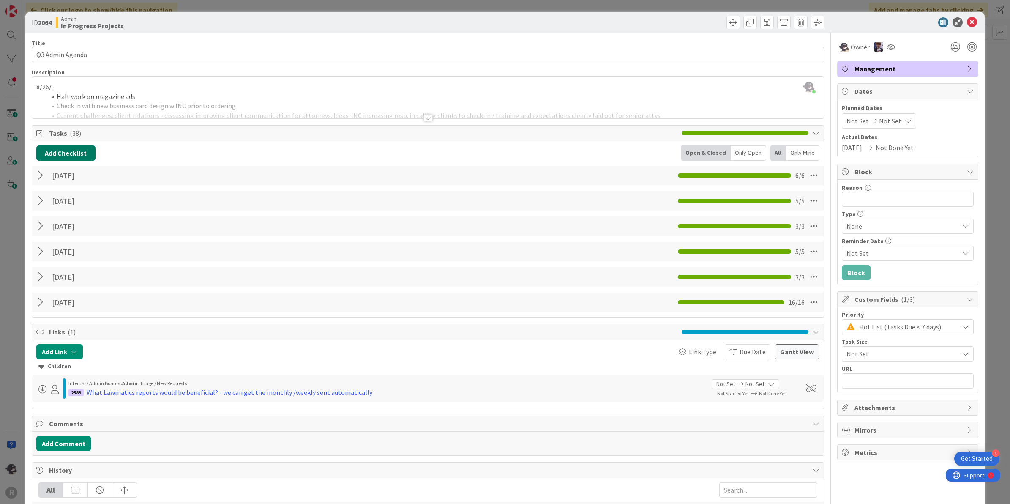
click at [85, 150] on button "Add Checklist" at bounding box center [65, 152] width 59 height 15
type input "[DATE]"
click at [48, 212] on button "Add" at bounding box center [52, 213] width 22 height 15
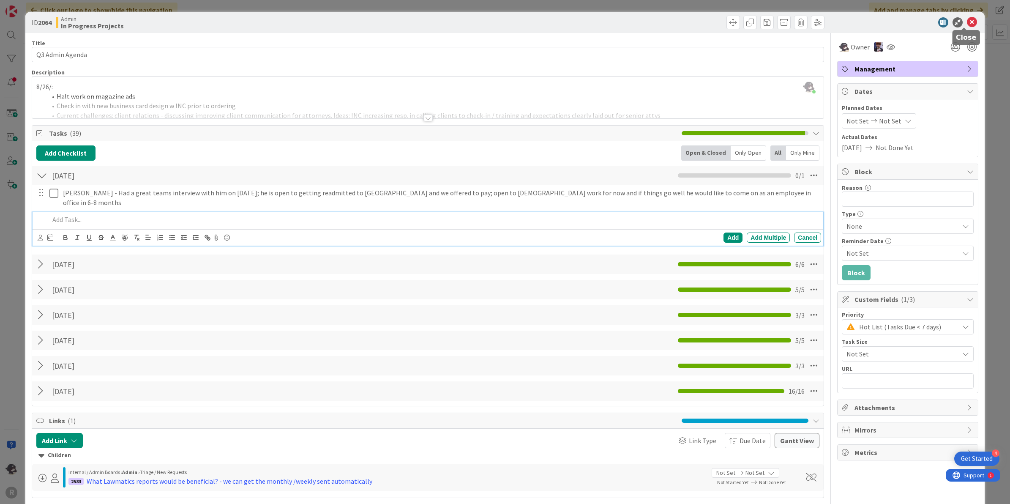
click at [967, 20] on icon at bounding box center [972, 22] width 10 height 10
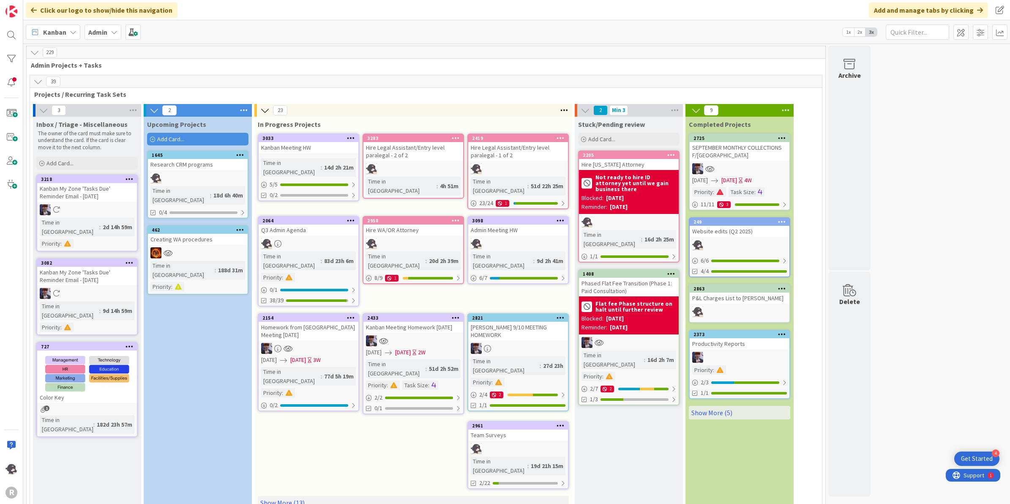
click at [299, 217] on div "2064" at bounding box center [309, 221] width 100 height 8
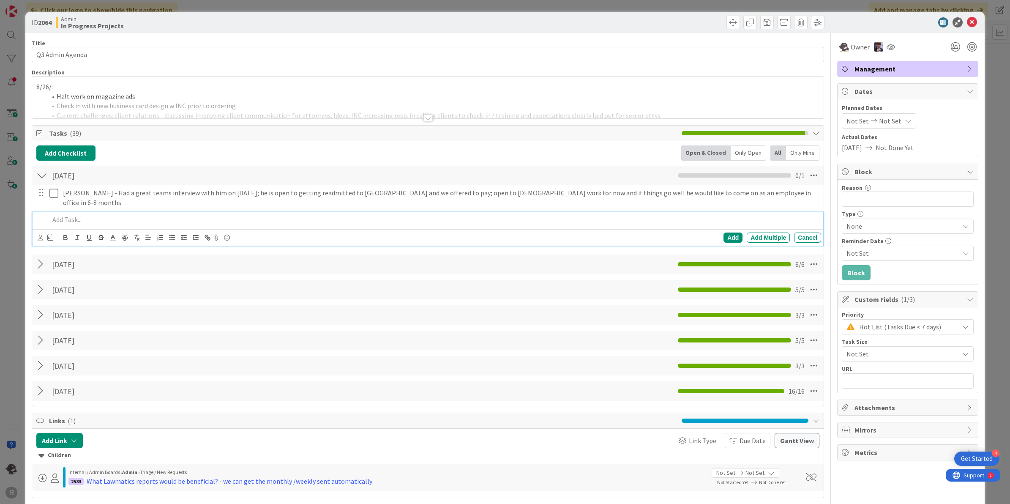
click at [77, 216] on div at bounding box center [433, 219] width 775 height 15
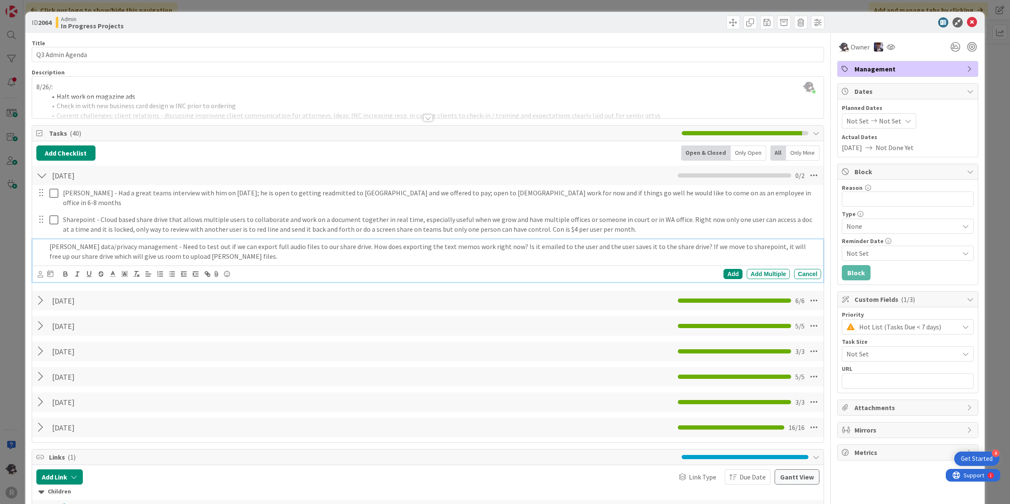
click at [115, 250] on p "[PERSON_NAME] data/privacy management - Need to test out if we can export full …" at bounding box center [433, 251] width 769 height 19
click at [122, 252] on p "[PERSON_NAME] data/privacy management - Need to test out if we can export full …" at bounding box center [433, 251] width 769 height 19
click at [220, 250] on p "[PERSON_NAME] data/privacy management - Need to test out if we can export full …" at bounding box center [433, 251] width 769 height 19
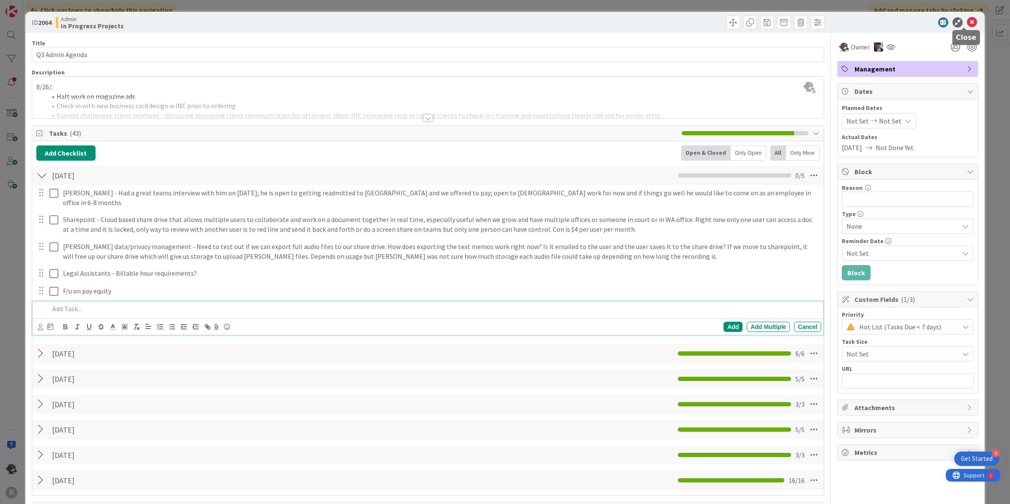
click at [967, 24] on icon at bounding box center [972, 22] width 10 height 10
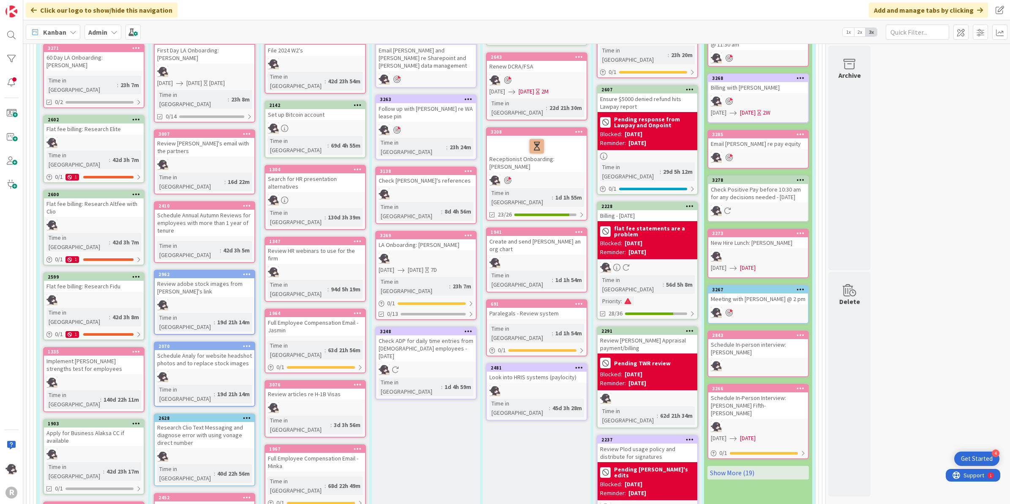
scroll to position [423, 0]
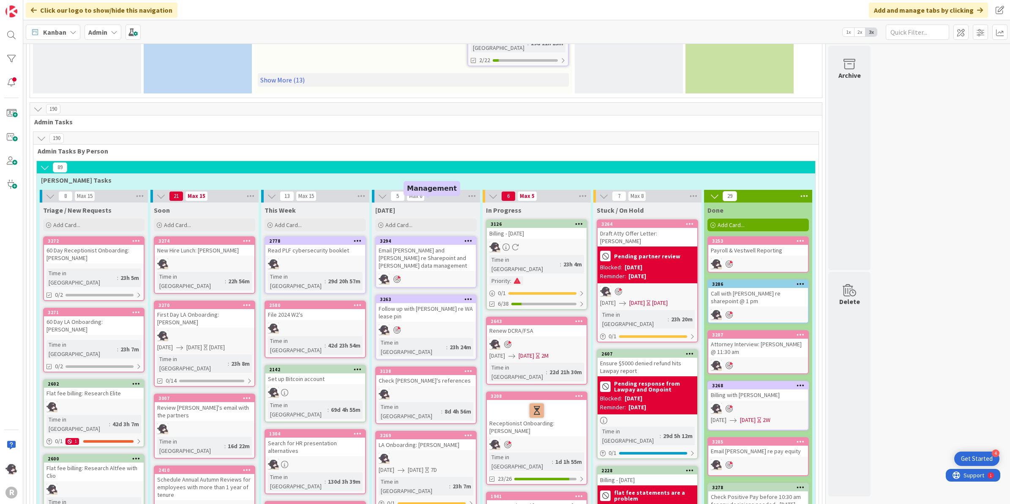
click at [415, 238] on div "3294" at bounding box center [428, 241] width 96 height 6
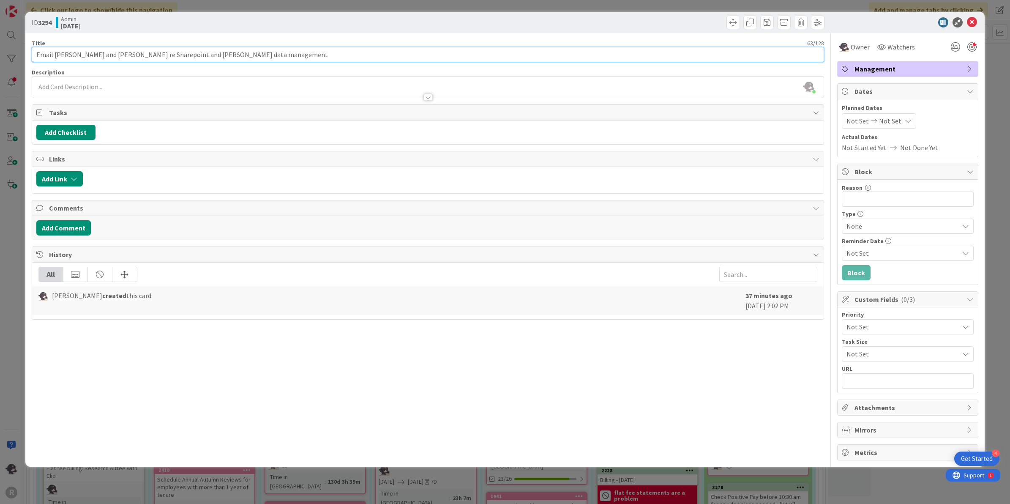
drag, startPoint x: 104, startPoint y: 54, endPoint x: 8, endPoint y: 52, distance: 95.1
click at [8, 52] on div "ID 3294 Admin [DATE] Title 63 / 128 Email [PERSON_NAME] and [PERSON_NAME] re Sh…" at bounding box center [505, 252] width 1010 height 504
click at [263, 55] on input "Update Q3 Admin agenda re Sharepoint and [PERSON_NAME] data management" at bounding box center [428, 54] width 793 height 15
drag, startPoint x: 258, startPoint y: 49, endPoint x: 110, endPoint y: 50, distance: 147.9
click at [110, 50] on input "Update Q3 Admin agenda re Sharepoint and [PERSON_NAME] data management" at bounding box center [428, 54] width 793 height 15
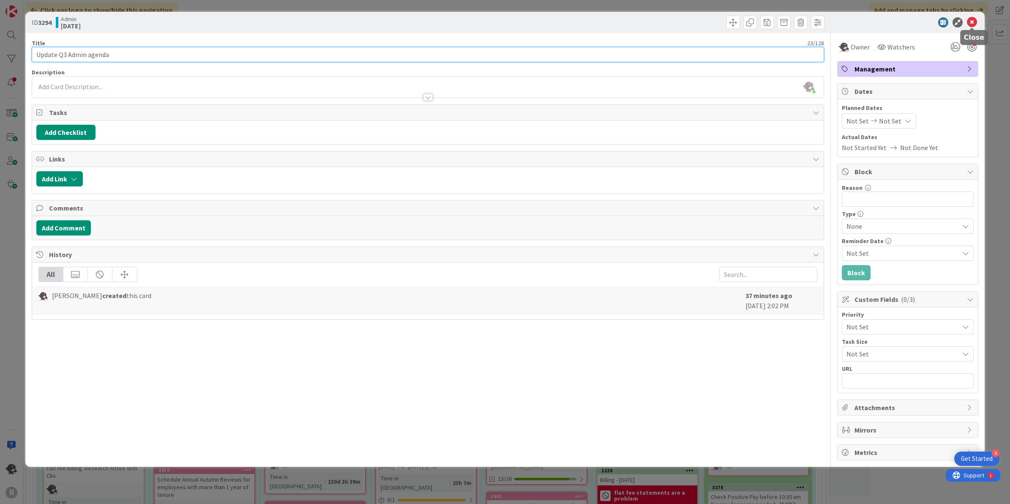
type input "Update Q3 Admin agenda"
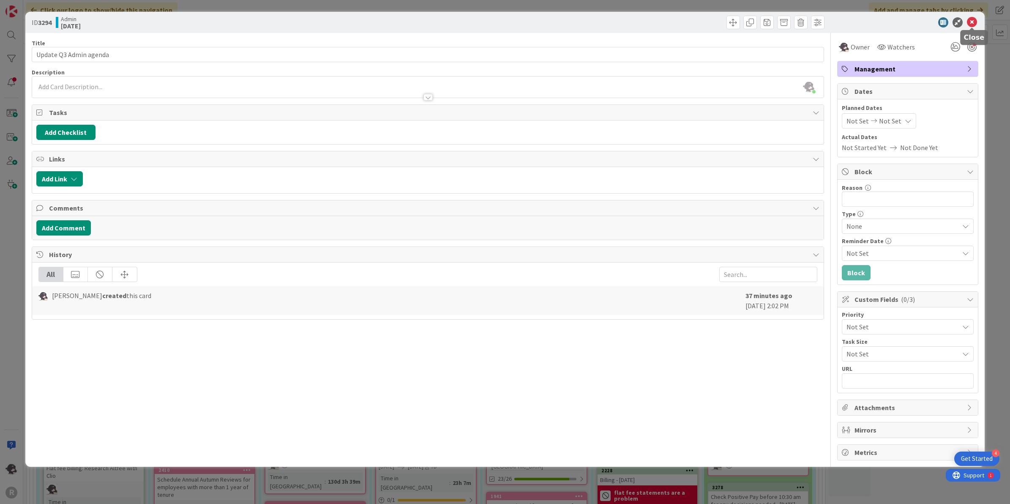
click at [974, 24] on icon at bounding box center [972, 22] width 10 height 10
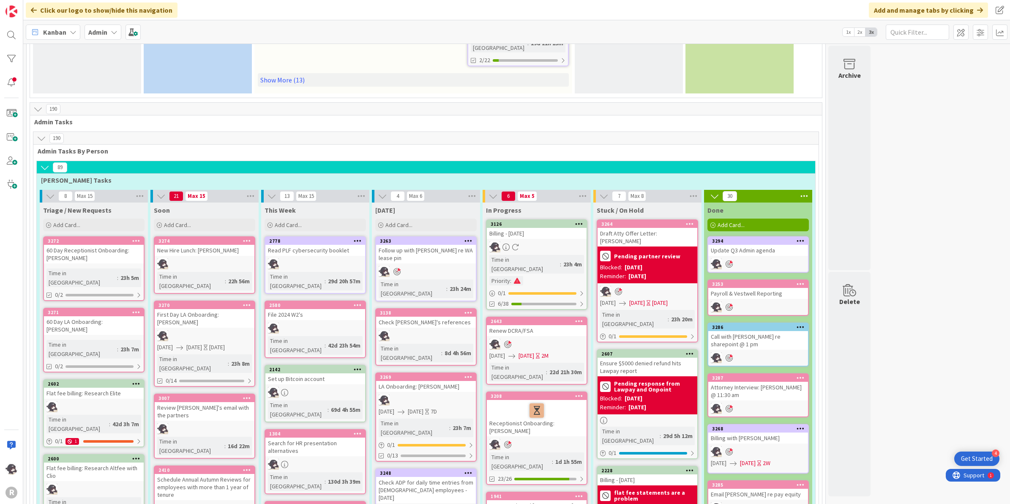
click at [466, 374] on icon at bounding box center [468, 377] width 8 height 6
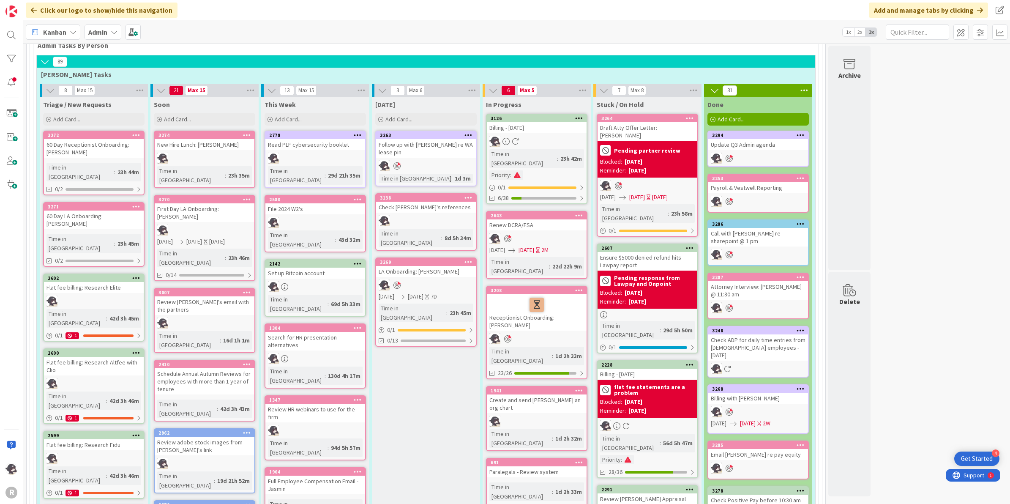
scroll to position [475, 0]
